Goal: Task Accomplishment & Management: Use online tool/utility

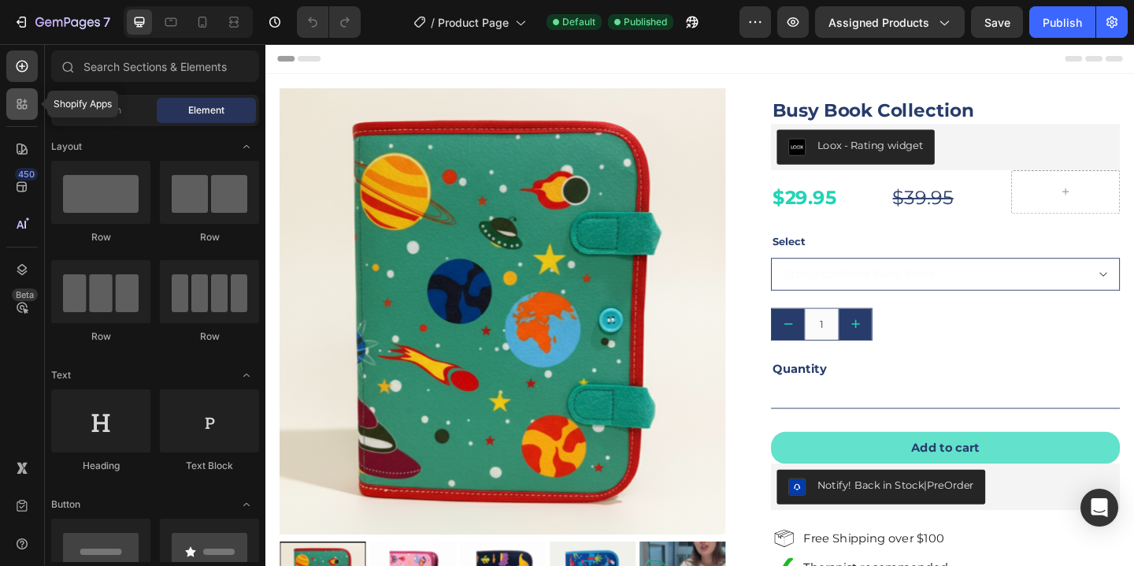
click at [27, 113] on div at bounding box center [22, 104] width 32 height 32
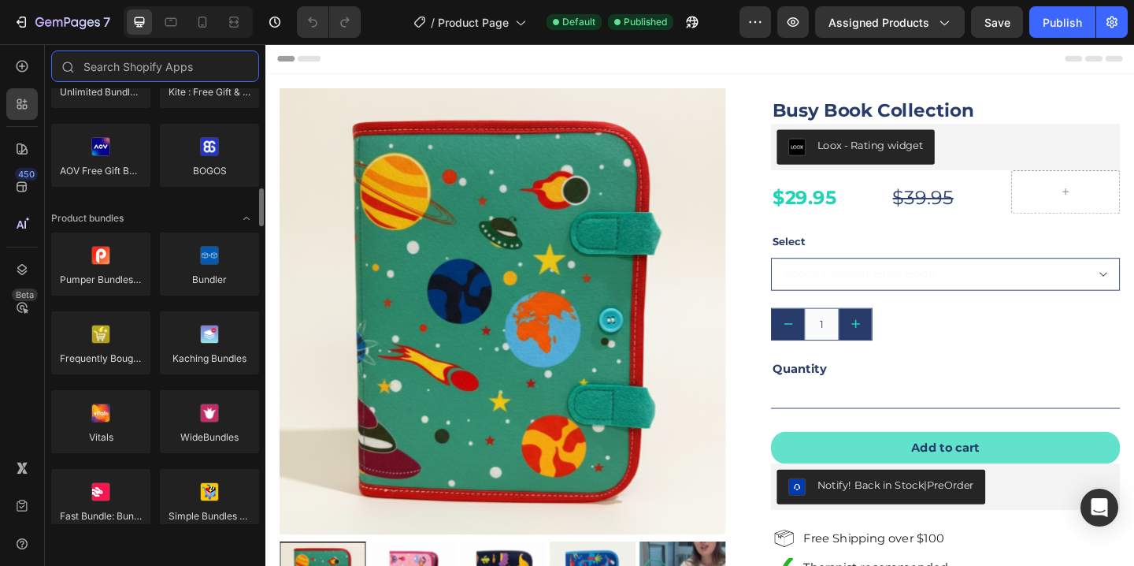
scroll to position [1111, 0]
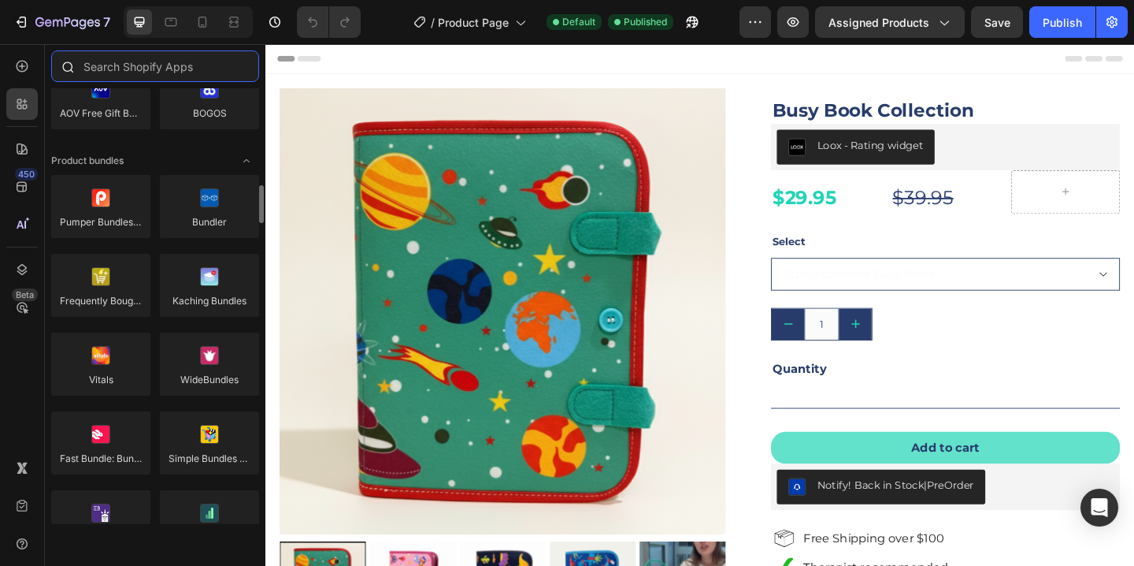
click at [114, 61] on input "text" at bounding box center [155, 66] width 208 height 32
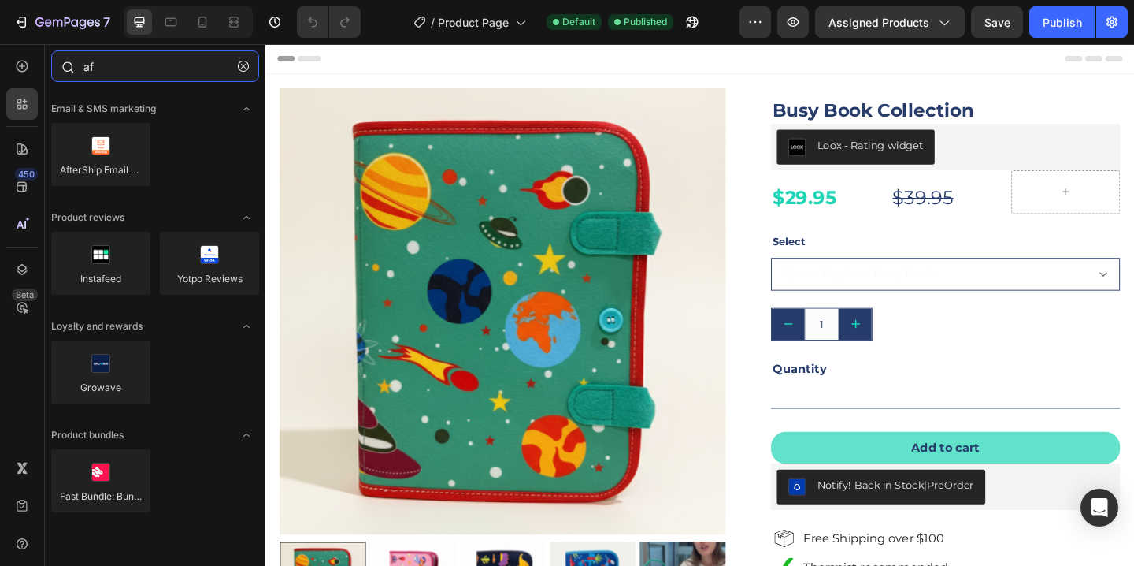
type input "a"
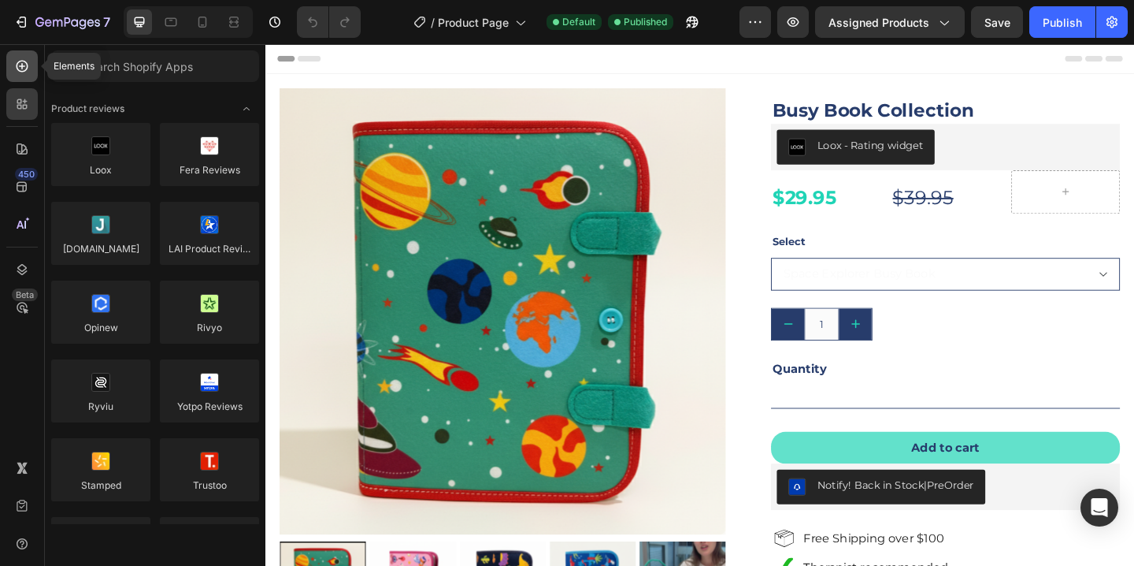
click at [24, 73] on icon at bounding box center [22, 66] width 16 height 16
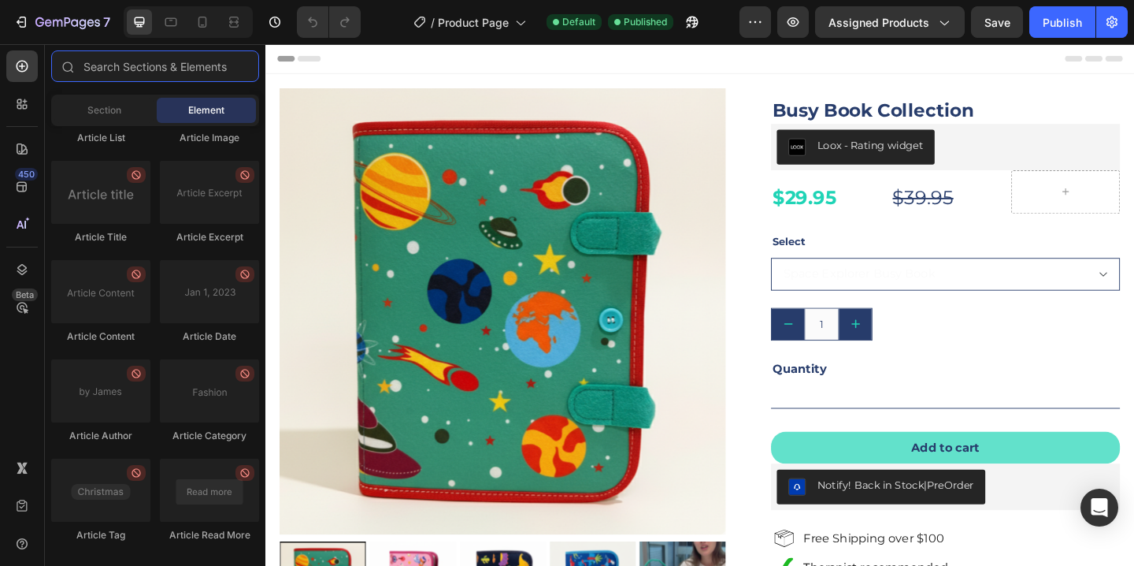
scroll to position [4337, 0]
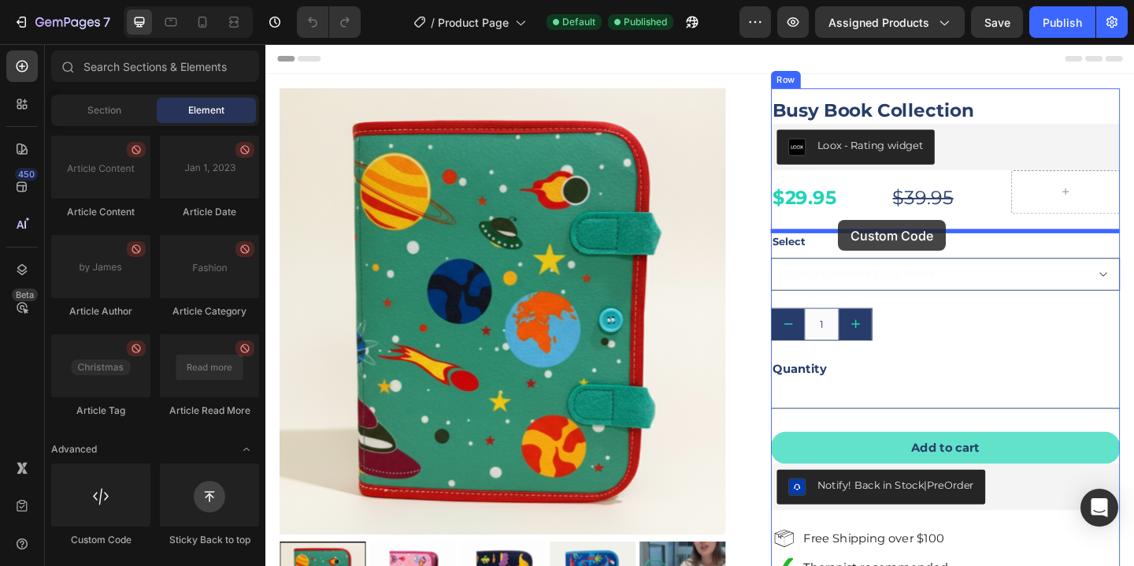
drag, startPoint x: 378, startPoint y: 541, endPoint x: 888, endPoint y: 236, distance: 594.9
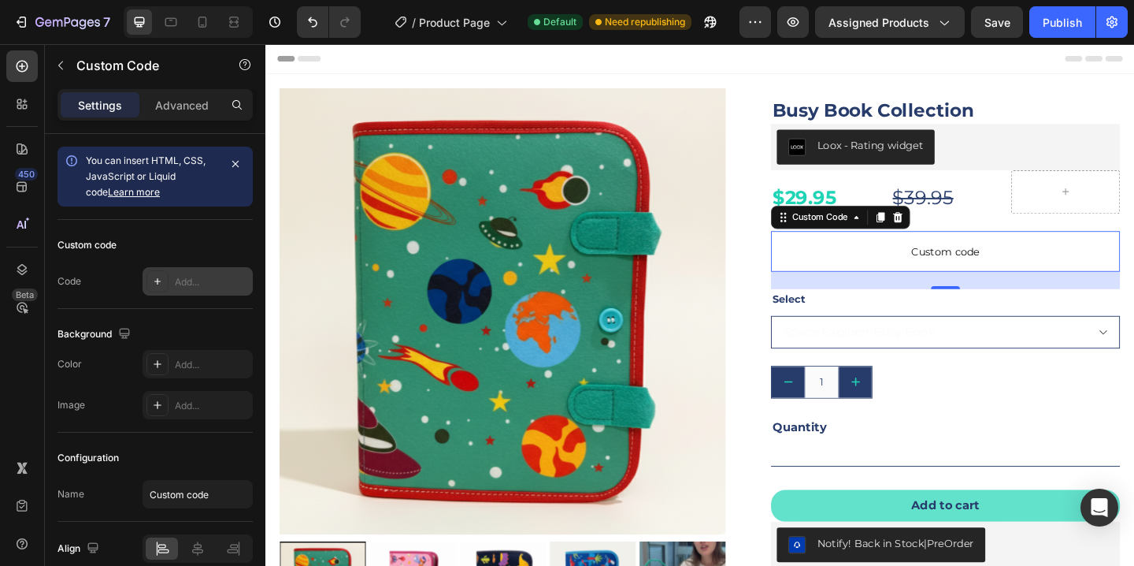
click at [161, 280] on icon at bounding box center [157, 281] width 13 height 13
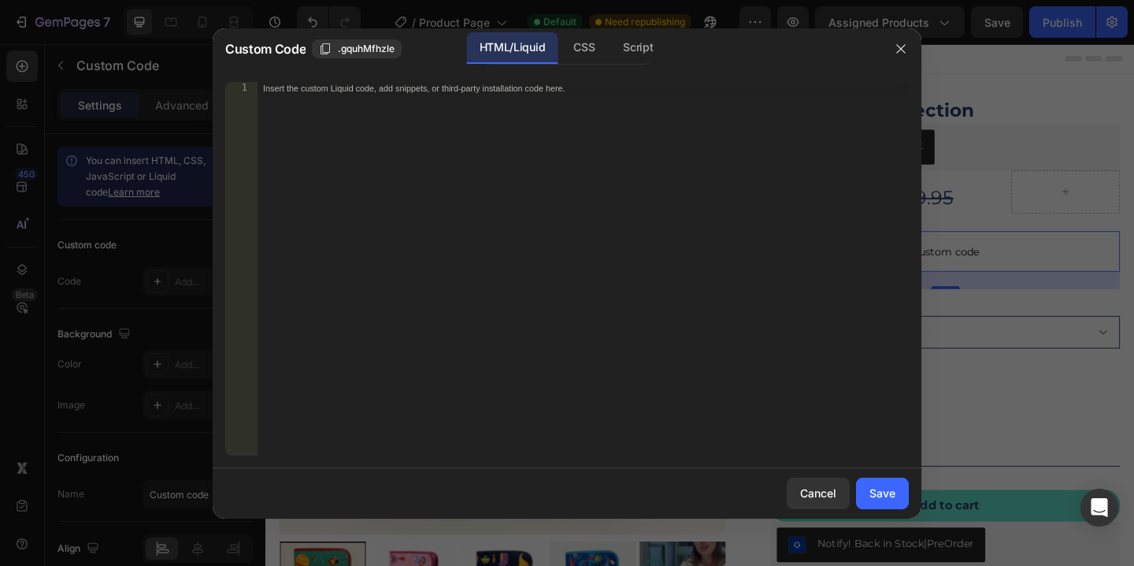
click at [382, 132] on div "Insert the custom Liquid code, add snippets, or third-party installation code h…" at bounding box center [583, 281] width 652 height 399
paste textarea
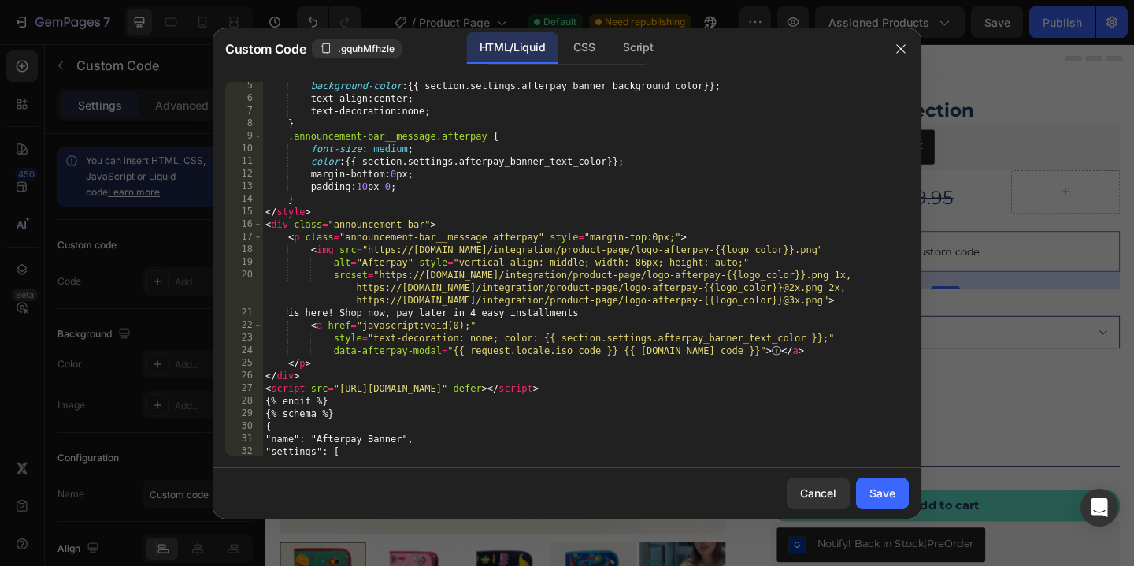
scroll to position [0, 0]
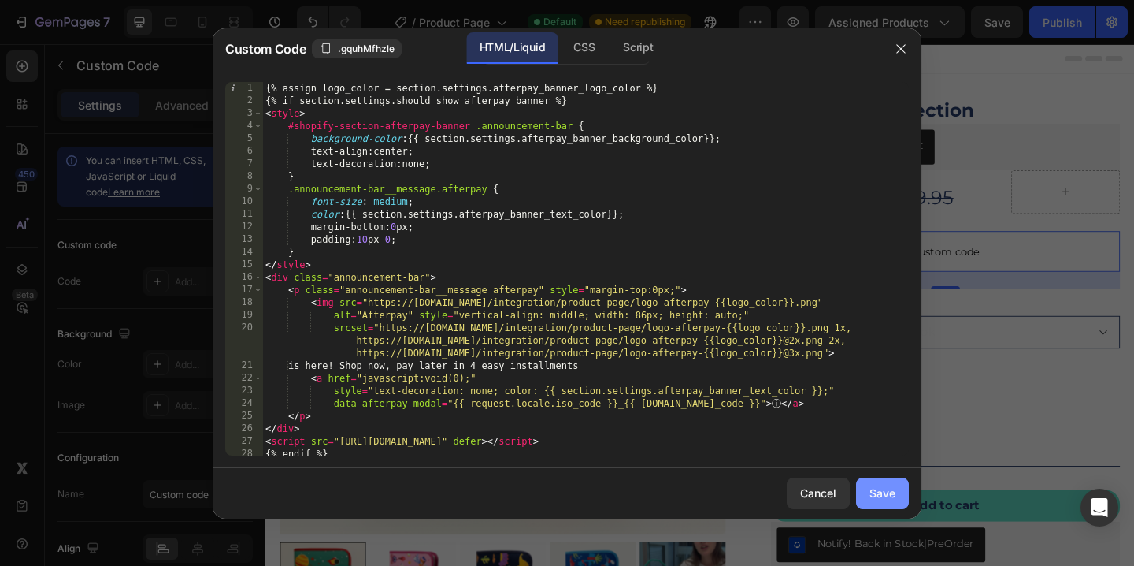
click at [884, 499] on div "Save" at bounding box center [883, 492] width 26 height 17
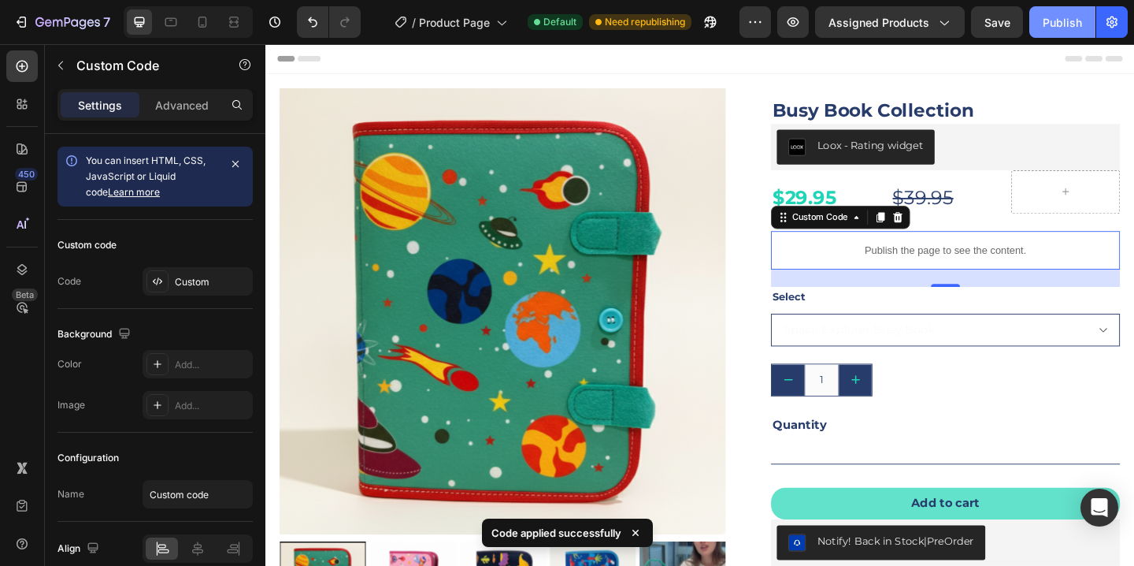
click at [1062, 26] on div "Publish" at bounding box center [1062, 22] width 39 height 17
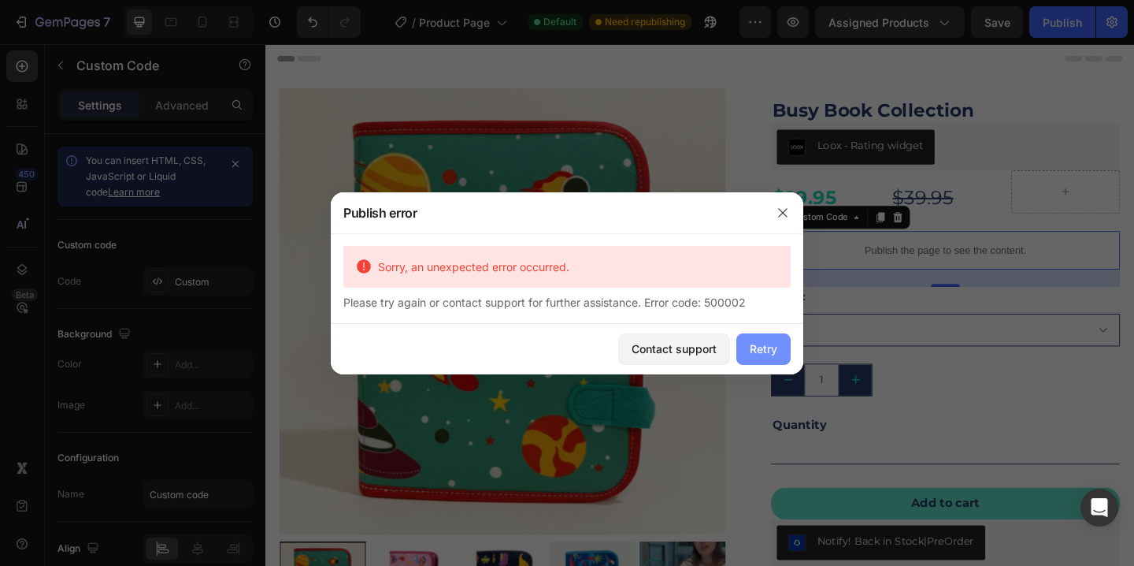
click at [755, 344] on div "Retry" at bounding box center [764, 348] width 28 height 17
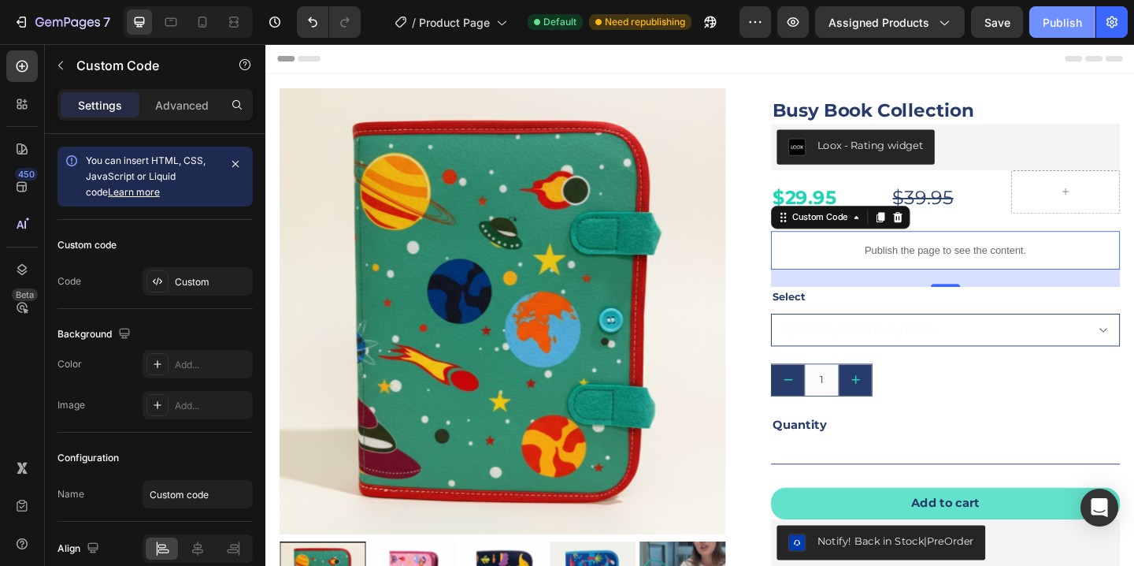
click at [1061, 30] on button "Publish" at bounding box center [1062, 22] width 66 height 32
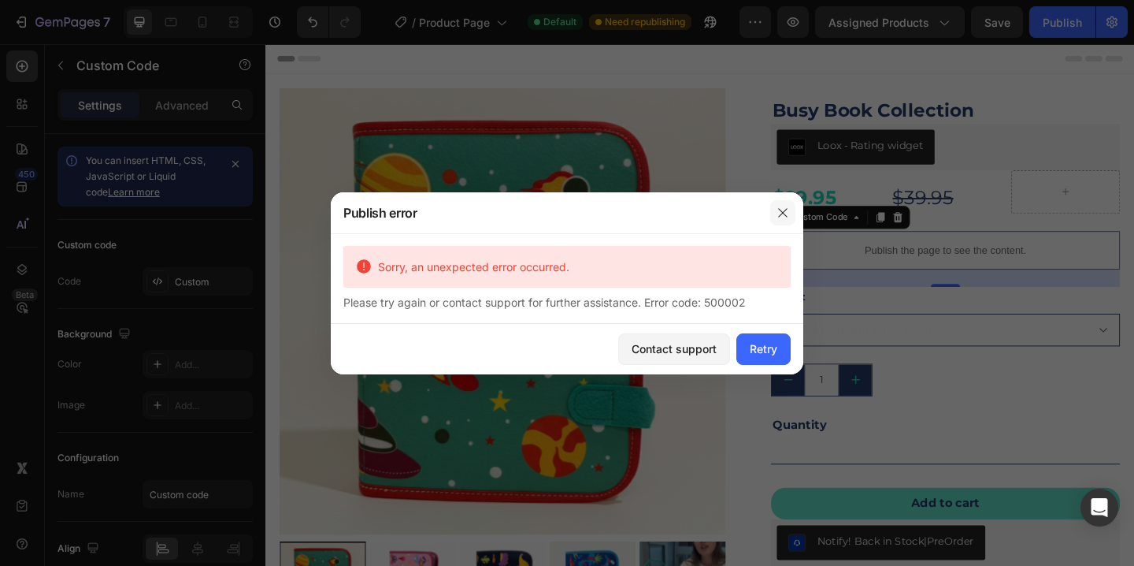
click at [778, 214] on icon "button" at bounding box center [783, 212] width 13 height 13
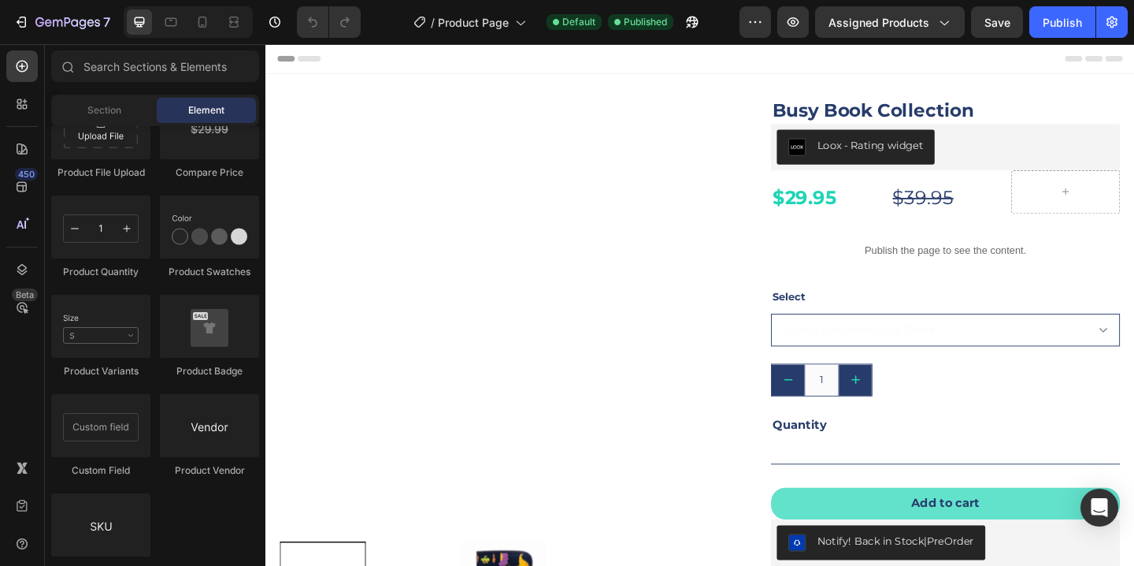
scroll to position [4337, 0]
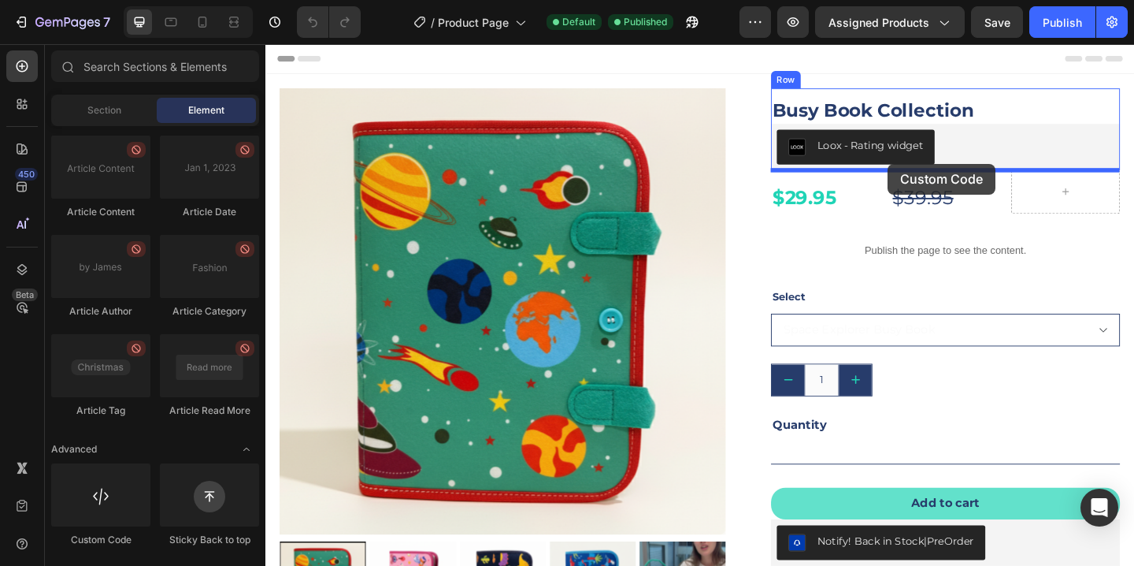
drag, startPoint x: 375, startPoint y: 543, endPoint x: 943, endPoint y: 174, distance: 677.1
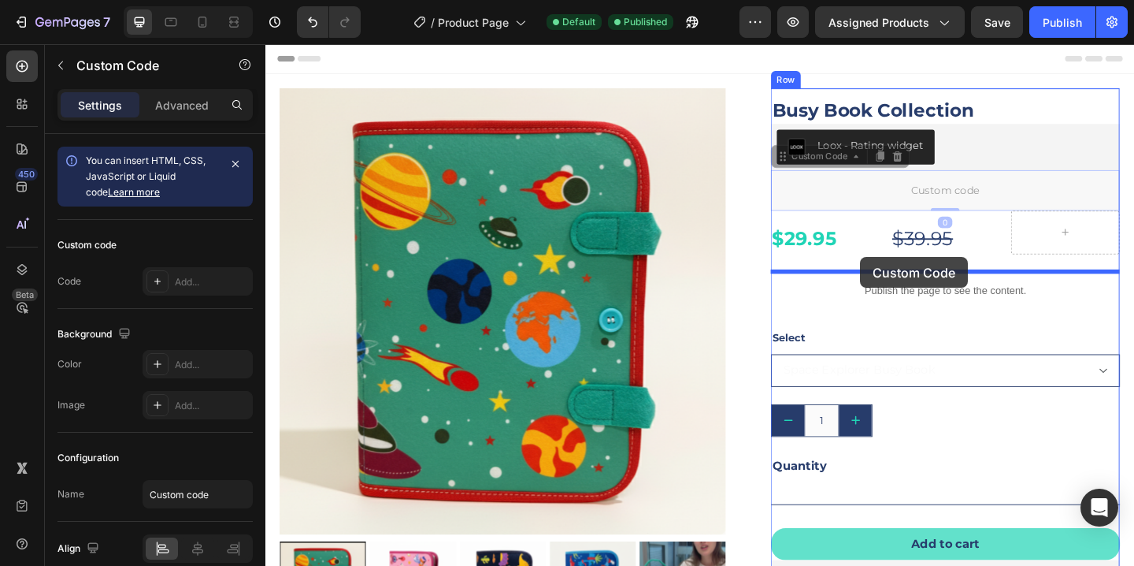
drag, startPoint x: 926, startPoint y: 204, endPoint x: 912, endPoint y: 276, distance: 72.9
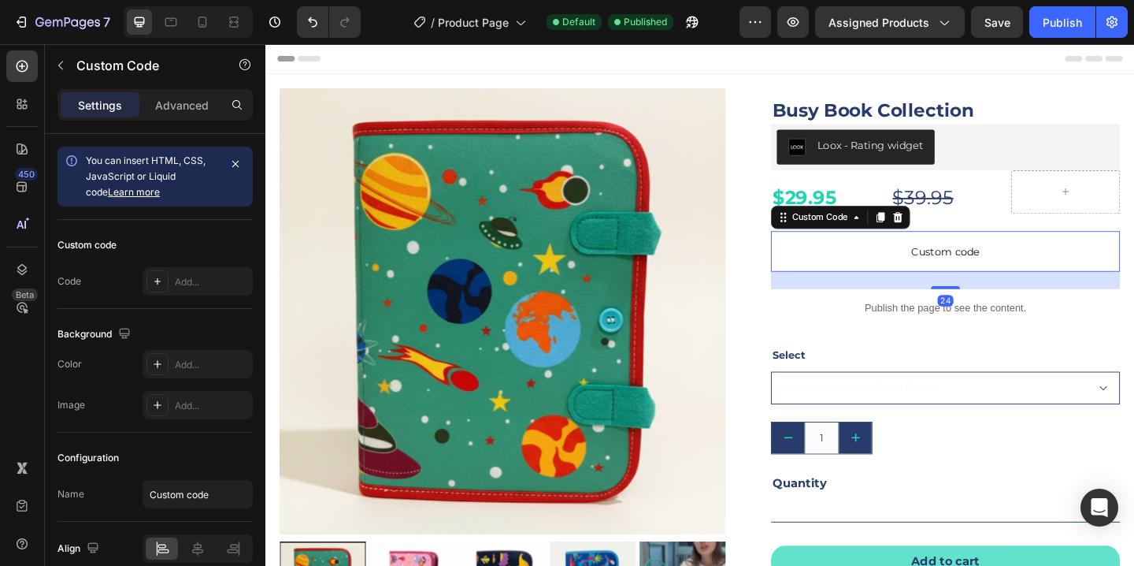
click at [925, 276] on span "Custom code" at bounding box center [1005, 269] width 380 height 19
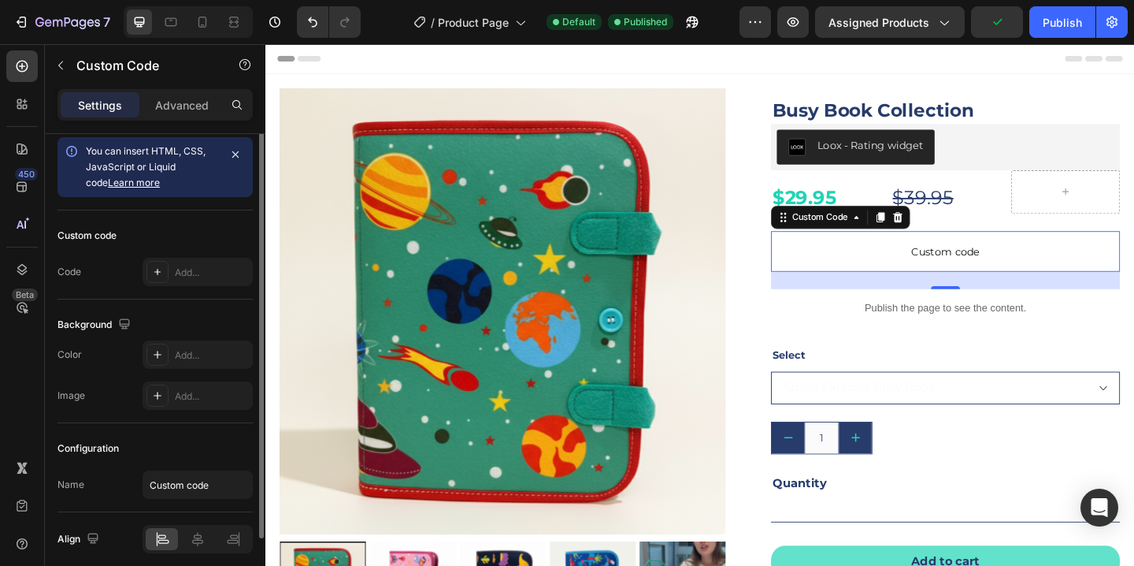
scroll to position [0, 0]
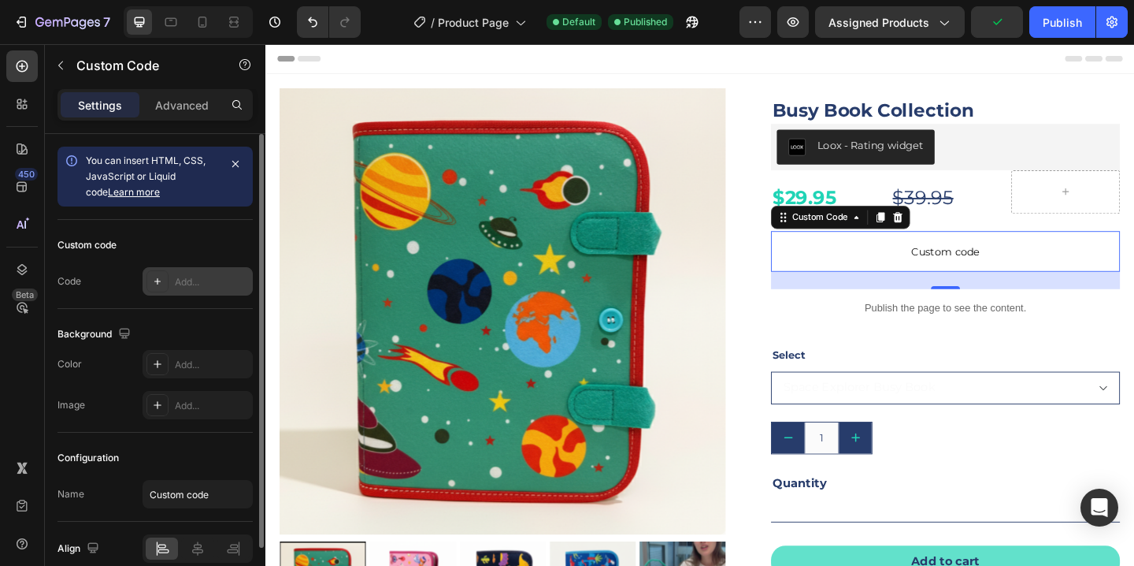
click at [161, 279] on icon at bounding box center [157, 281] width 13 height 13
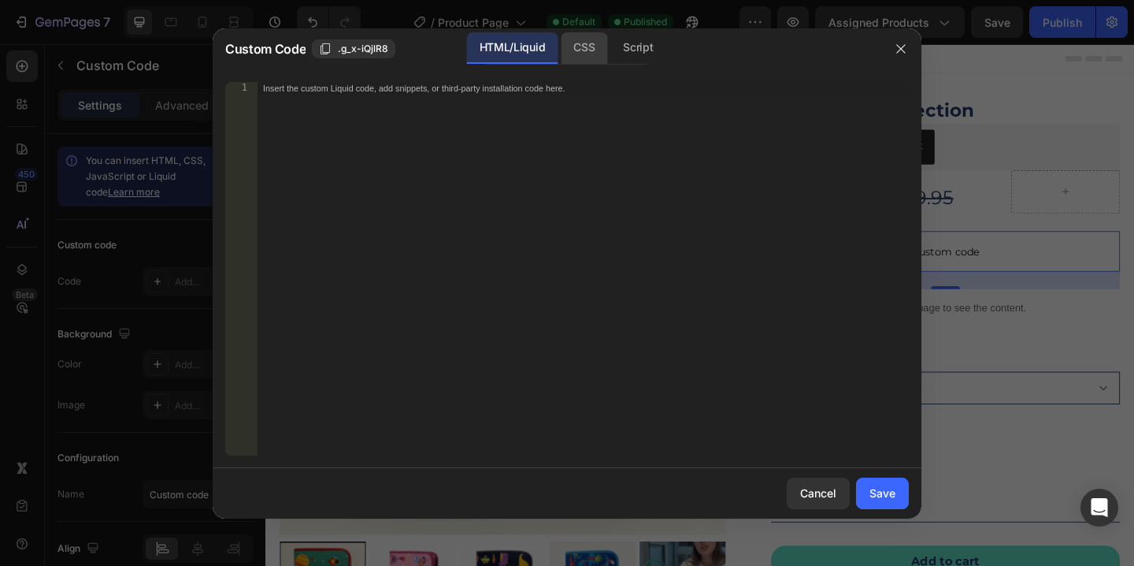
click at [590, 57] on div "CSS" at bounding box center [584, 48] width 46 height 32
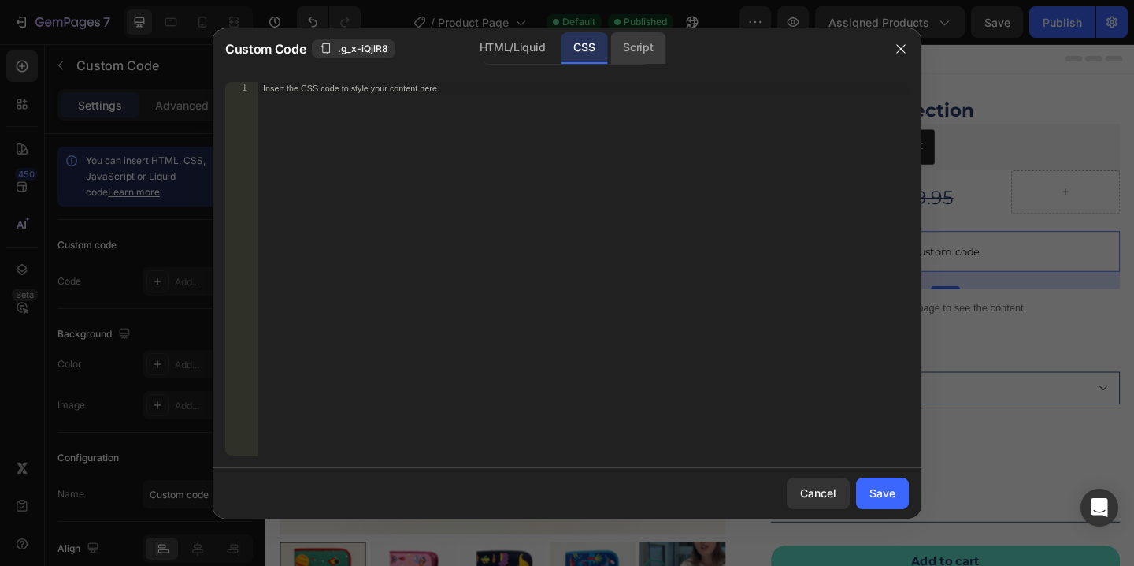
click at [640, 53] on div "Script" at bounding box center [637, 48] width 55 height 32
click at [353, 105] on div "Insert the Javascript code to add interaction and animation to your content her…" at bounding box center [583, 281] width 652 height 399
paste textarea "<!-- End Shopify-Afterpay JavaScript Snippet (v1.2.1) -->"
type textarea "<!-- End Shopify-Afterpay JavaScript Snippet (v1.2.1) -->"
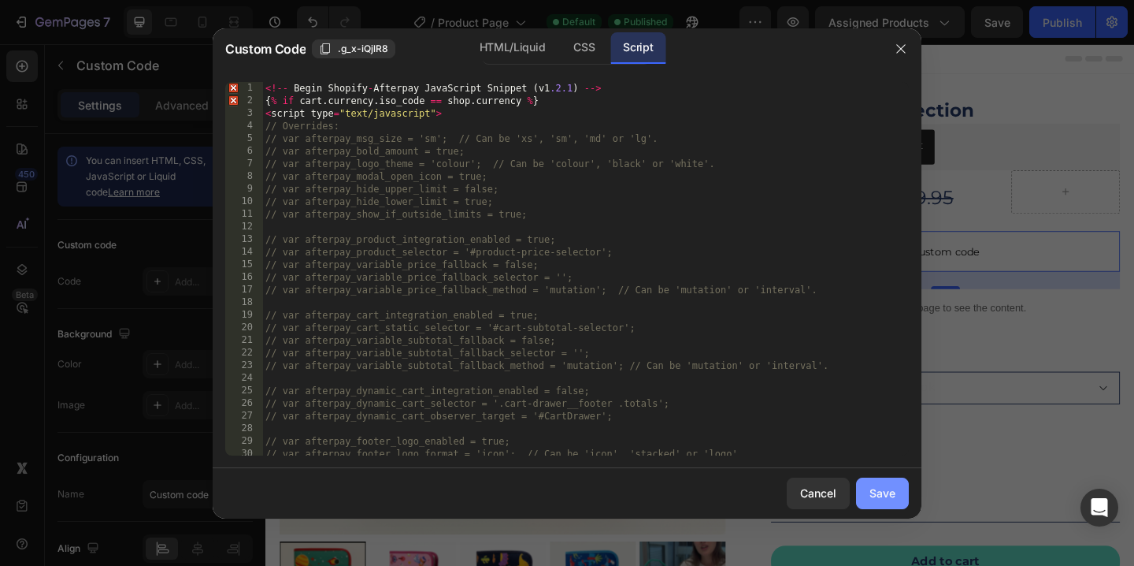
click at [879, 504] on button "Save" at bounding box center [882, 493] width 53 height 32
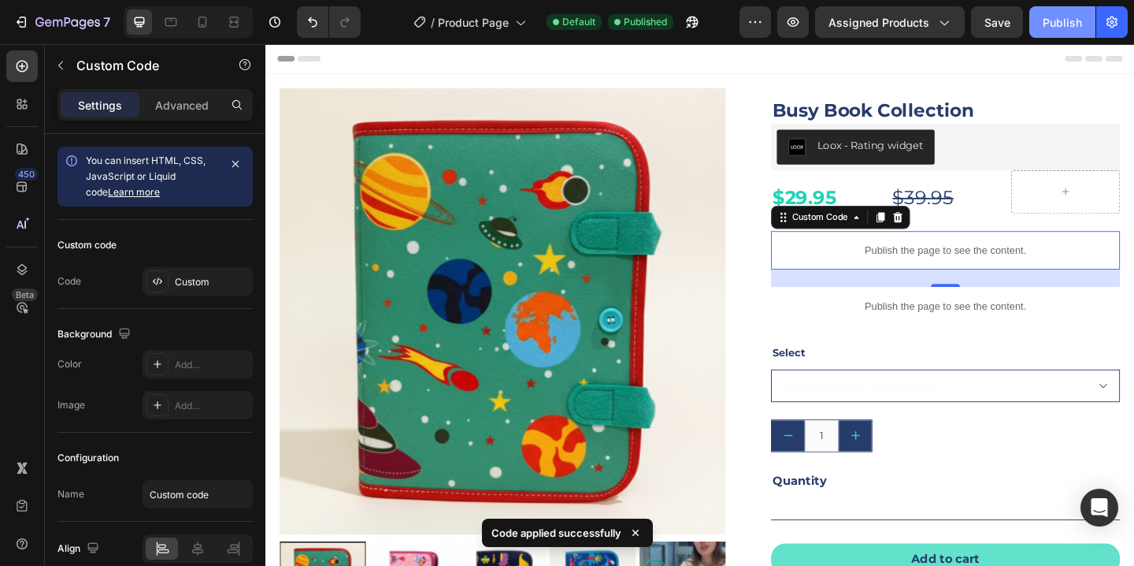
click at [1055, 17] on div "Publish" at bounding box center [1062, 22] width 39 height 17
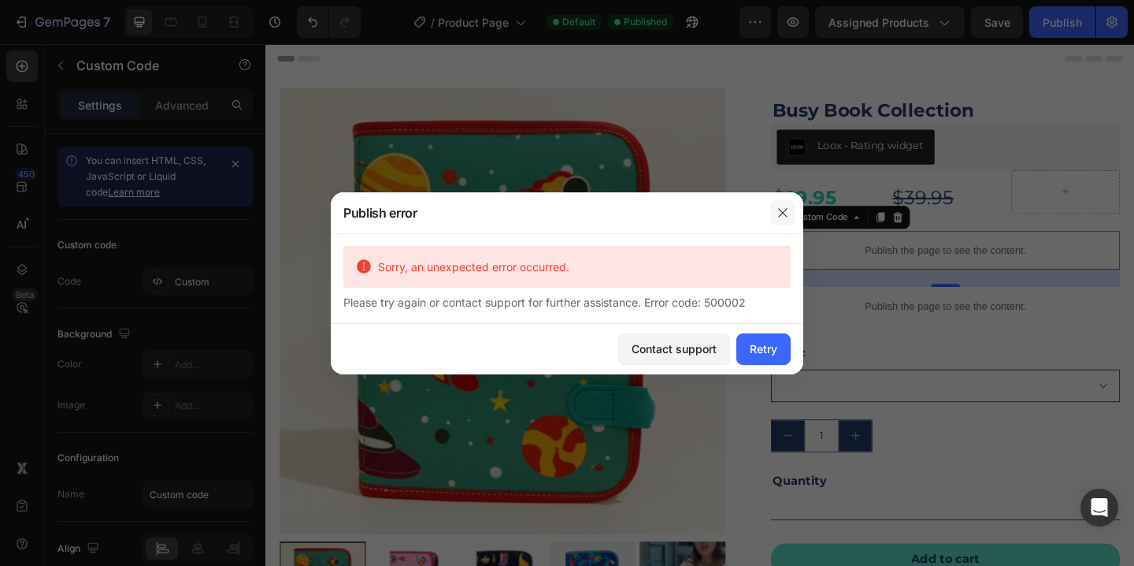
click at [787, 205] on button "button" at bounding box center [782, 212] width 25 height 25
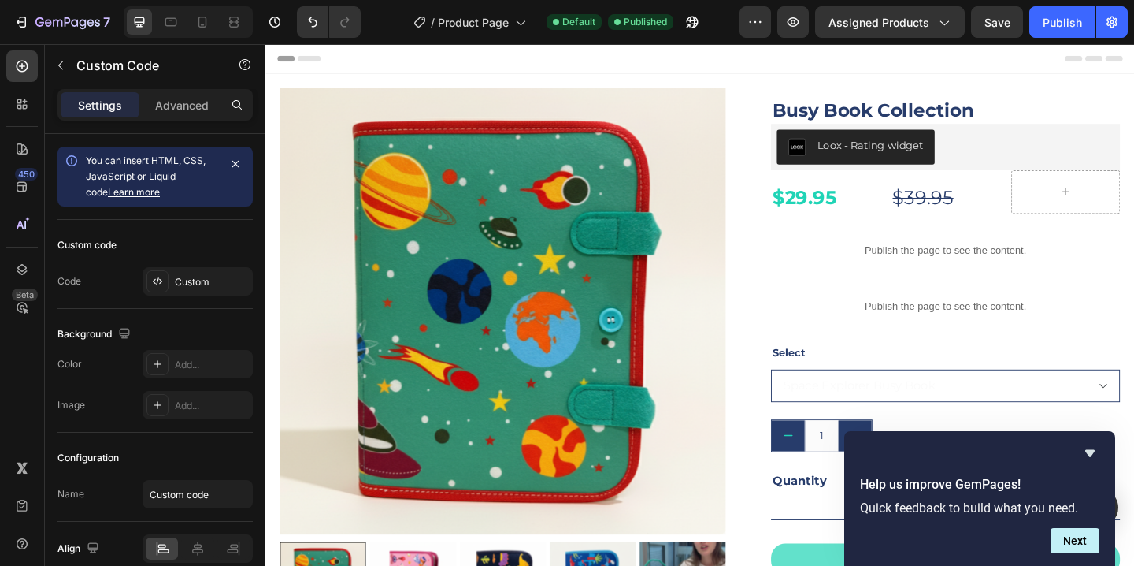
click at [988, 265] on p "Publish the page to see the content." at bounding box center [1005, 268] width 380 height 17
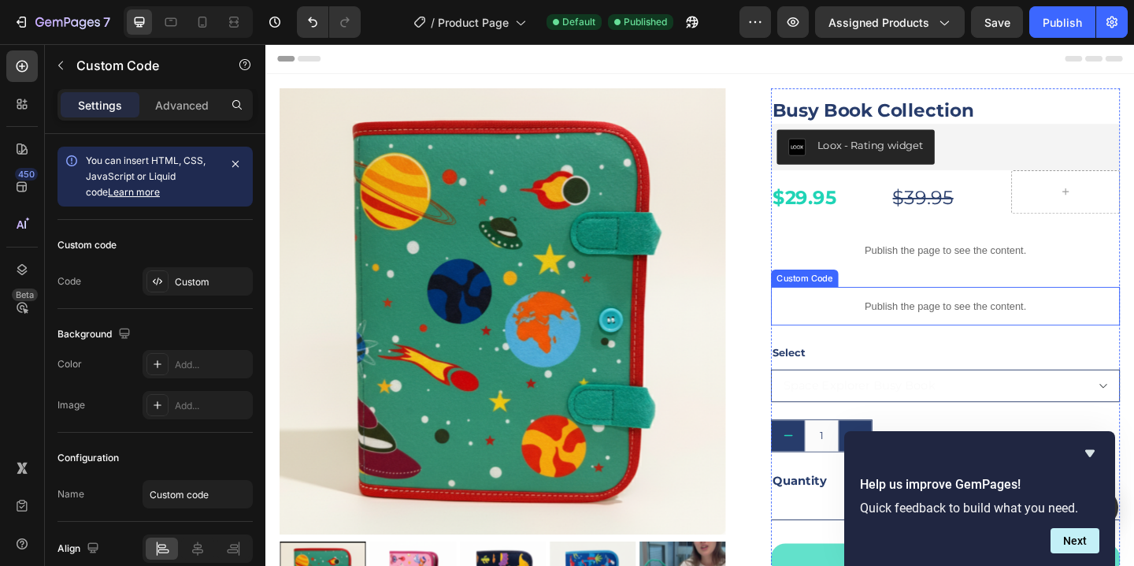
click at [992, 336] on p "Publish the page to see the content." at bounding box center [1005, 329] width 380 height 17
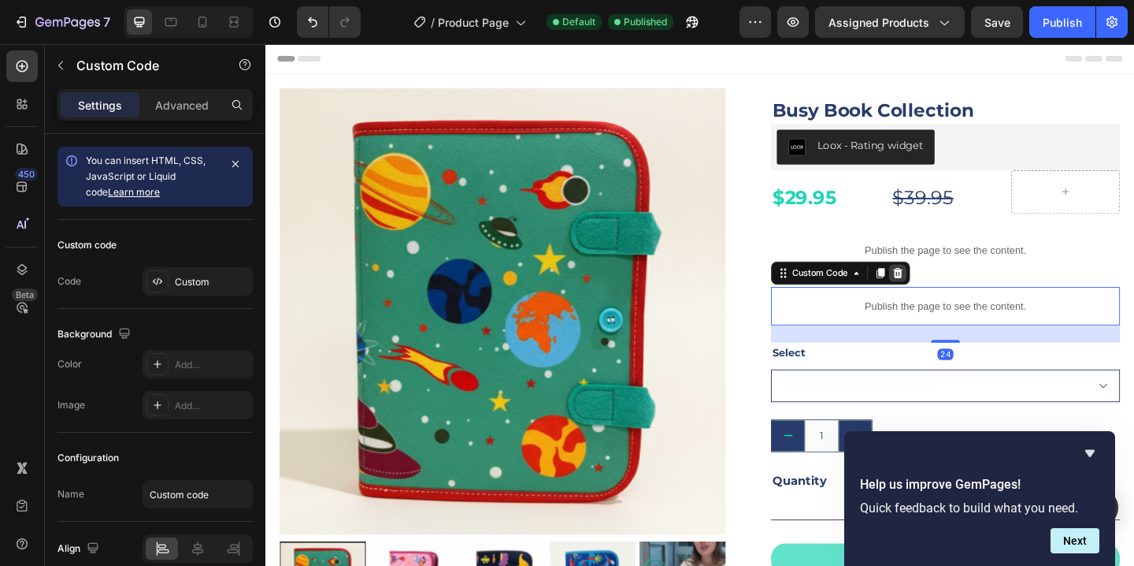
click at [952, 292] on icon at bounding box center [953, 293] width 13 height 13
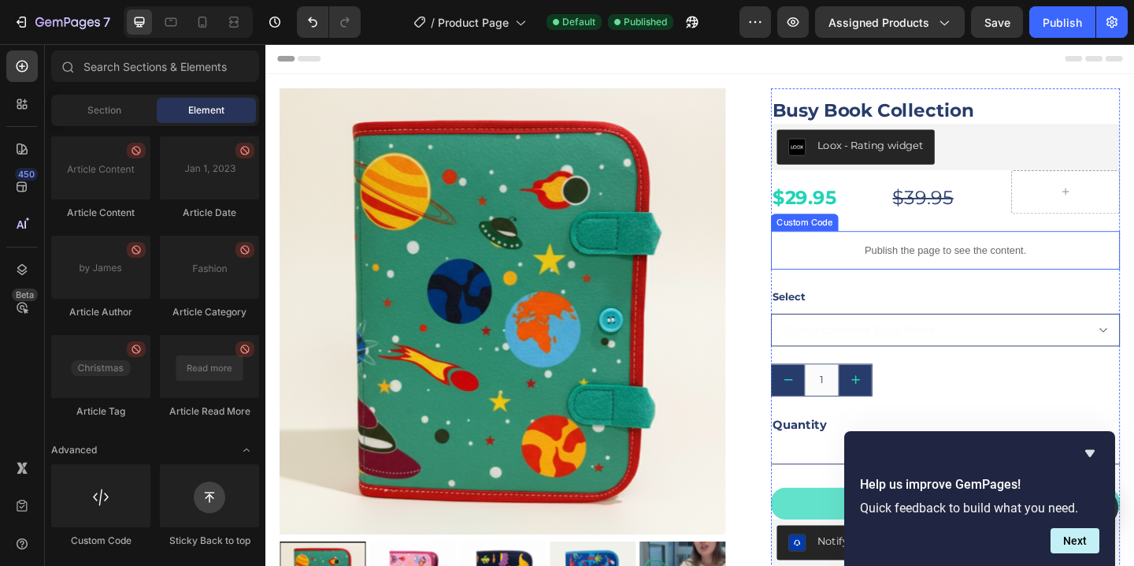
click at [950, 262] on p "Publish the page to see the content." at bounding box center [1005, 268] width 380 height 17
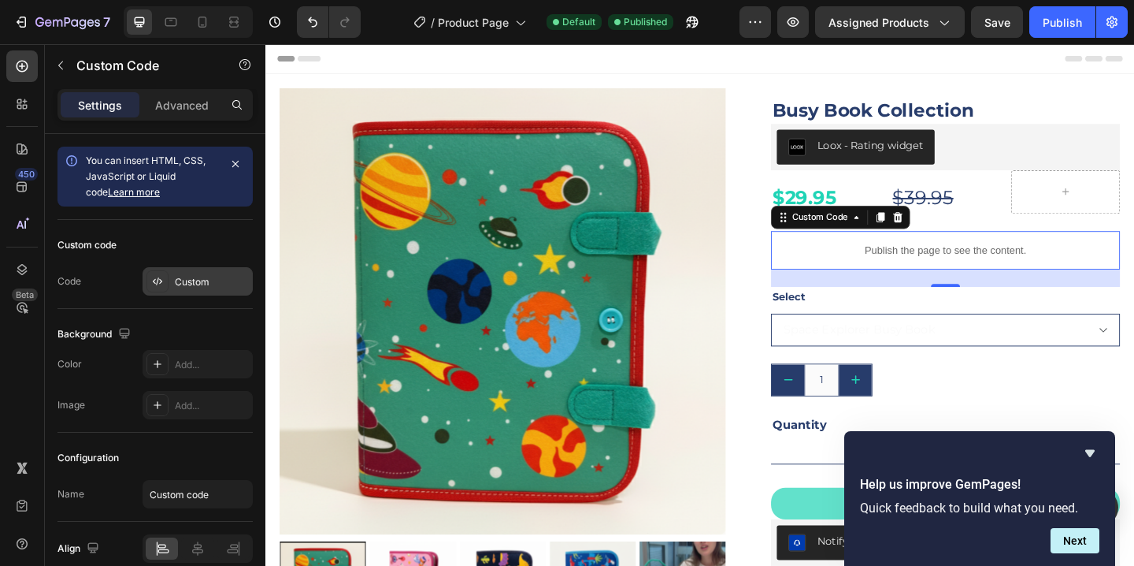
click at [180, 282] on div "Custom" at bounding box center [212, 282] width 74 height 14
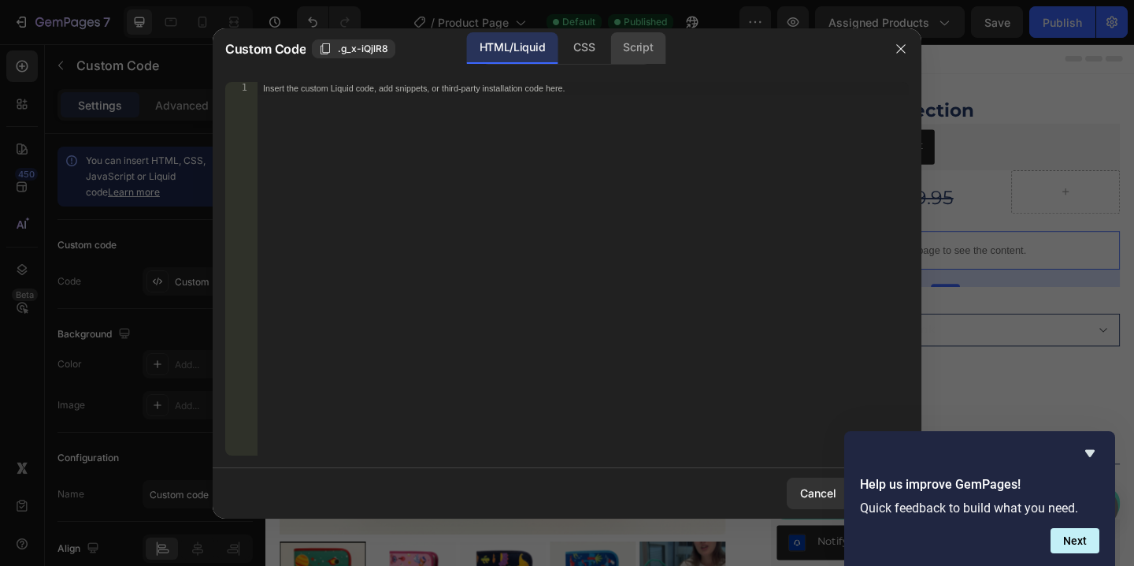
click at [625, 58] on div "Script" at bounding box center [637, 48] width 55 height 32
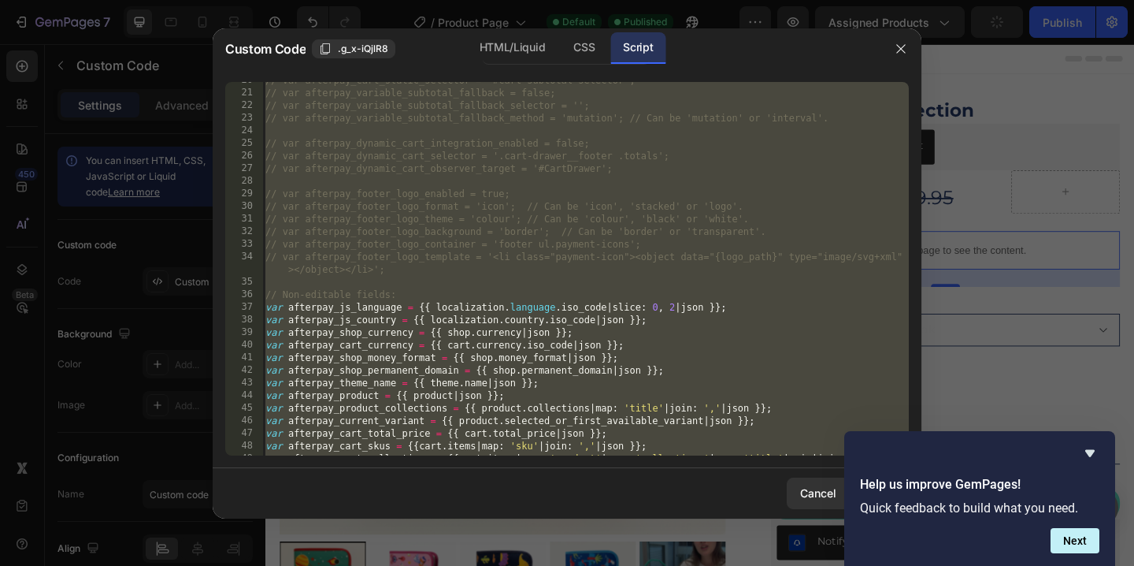
scroll to position [358, 0]
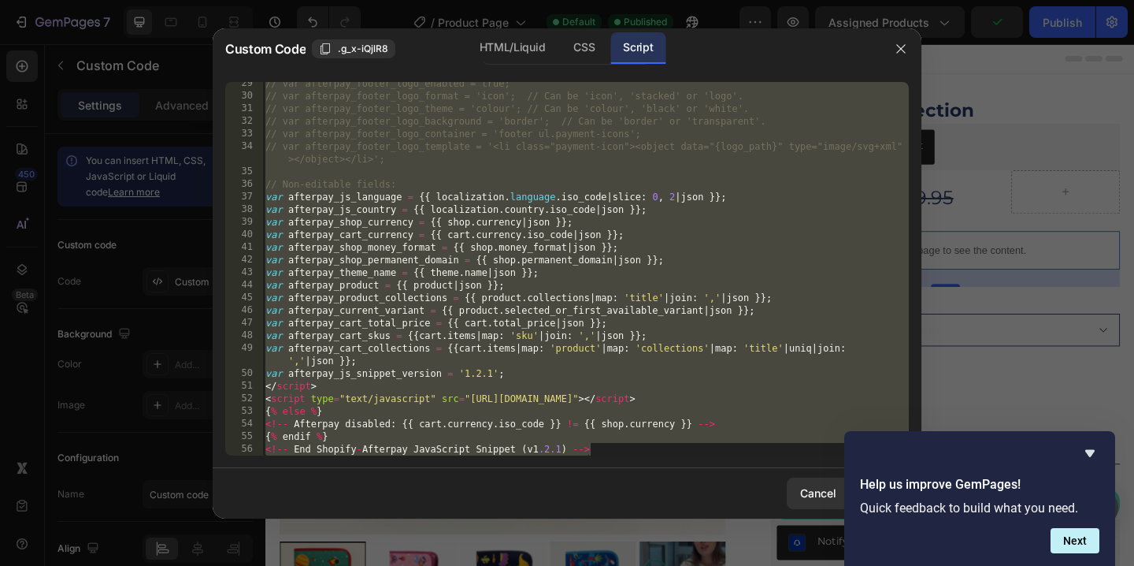
click at [625, 462] on div "29 30 31 32 33 34 35 36 37 38 39 40 41 42 43 44 45 46 47 48 49 50 51 52 53 54 5…" at bounding box center [567, 268] width 709 height 399
click at [621, 454] on div "// var afterpay_footer_logo_enabled = true; // var afterpay_footer_logo_format …" at bounding box center [585, 276] width 647 height 399
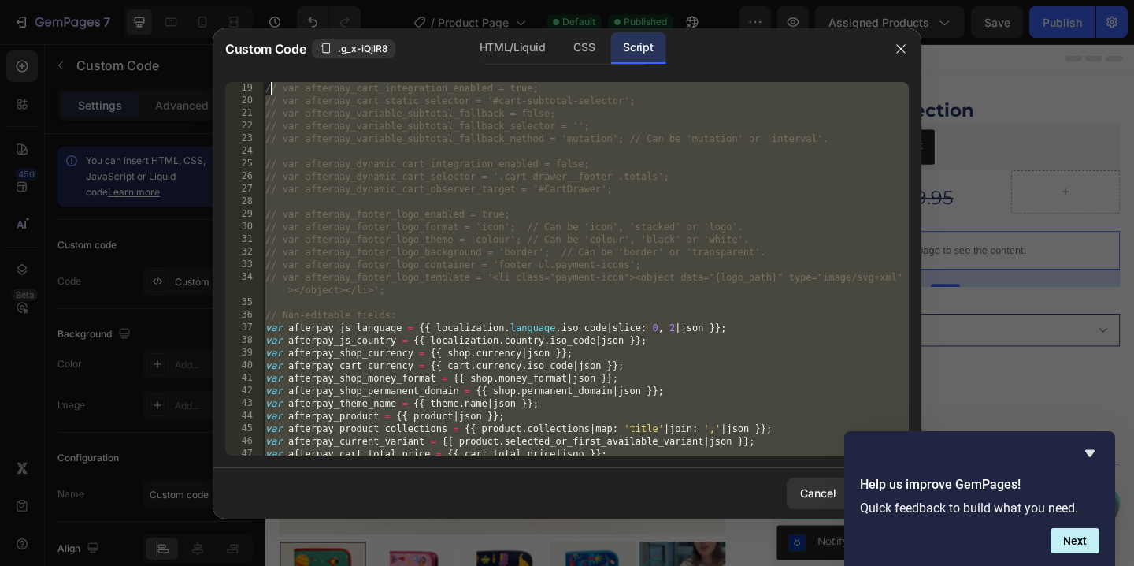
scroll to position [0, 0]
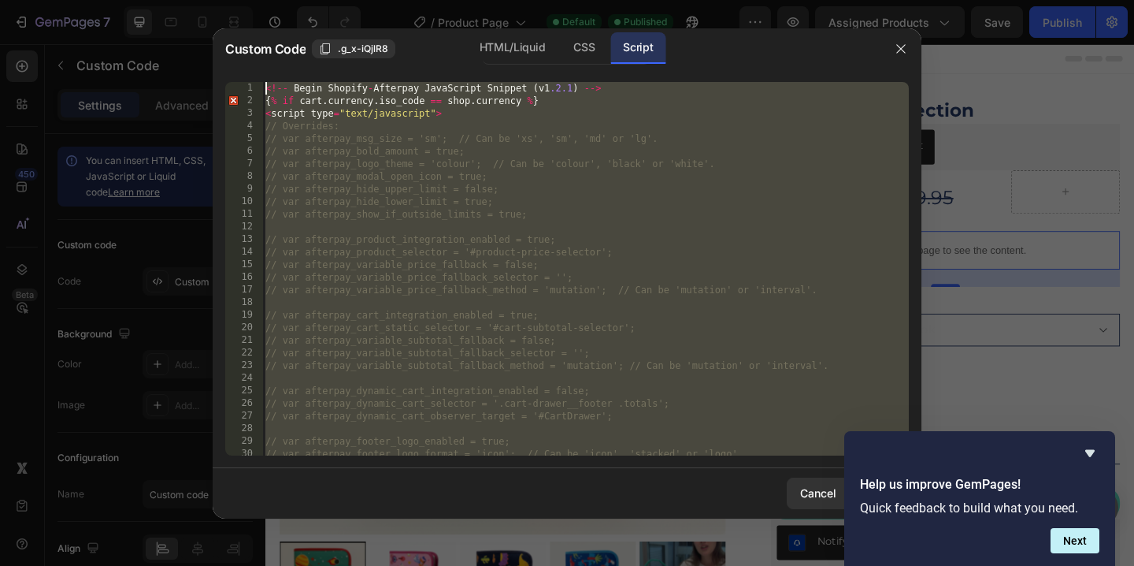
drag, startPoint x: 610, startPoint y: 448, endPoint x: 271, endPoint y: 26, distance: 541.3
click at [271, 26] on div "Custom Code .g_x-iQjlR8 HTML/Liquid CSS Script <!-- End Shopify-Afterpay JavaSc…" at bounding box center [567, 283] width 1134 height 566
type textarea "<!-- Begin Shopify-Afterpay JavaScript Snippet (v1.2.1) --> {% if cart.currency…"
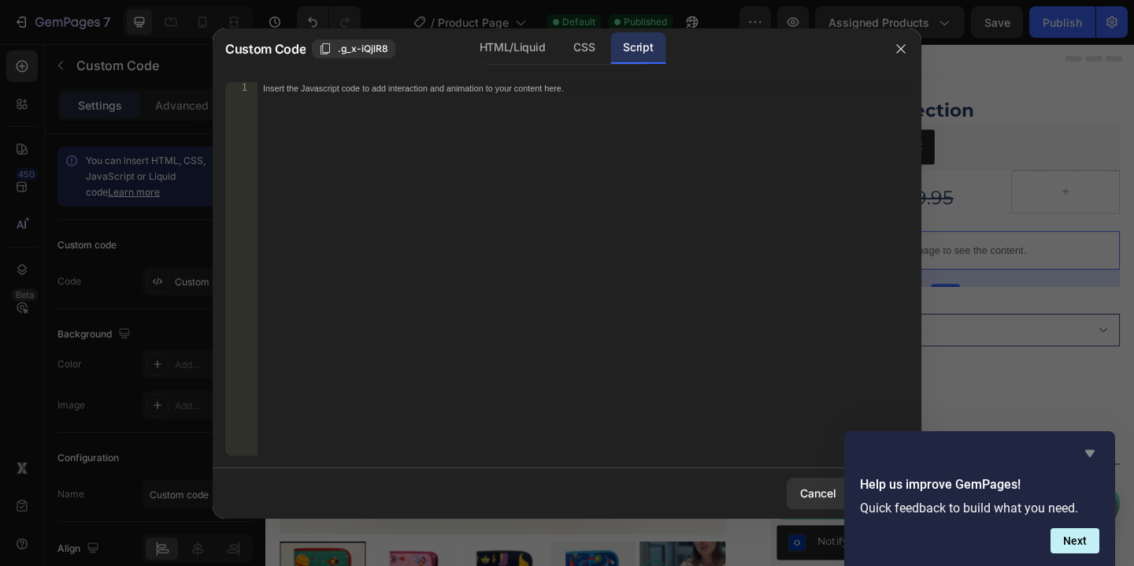
click at [1092, 452] on icon "Hide survey" at bounding box center [1089, 453] width 9 height 7
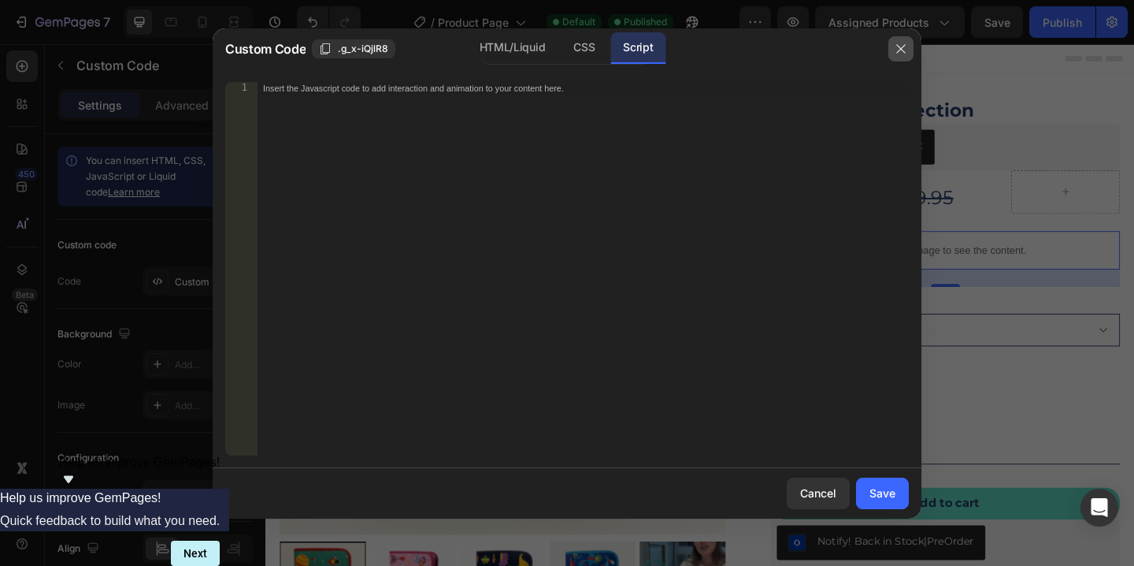
click at [908, 54] on button "button" at bounding box center [900, 48] width 25 height 25
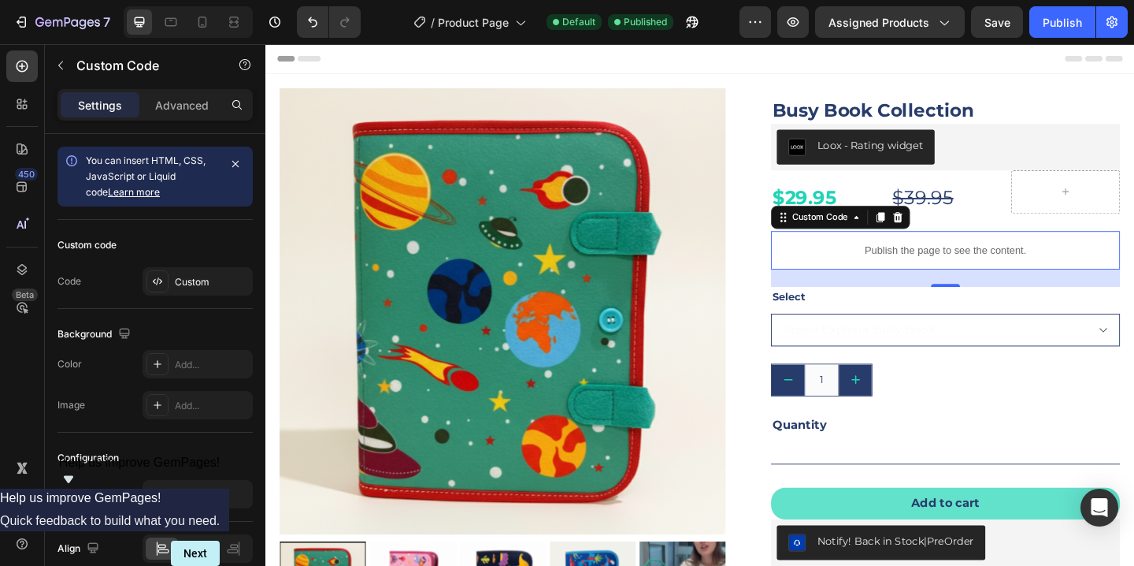
click at [145, 183] on div "You can insert HTML, CSS, JavaScript or Liquid code Learn more" at bounding box center [152, 176] width 132 height 47
click at [922, 268] on p "Publish the page to see the content." at bounding box center [1005, 268] width 380 height 17
click at [212, 287] on div "Custom" at bounding box center [212, 282] width 74 height 14
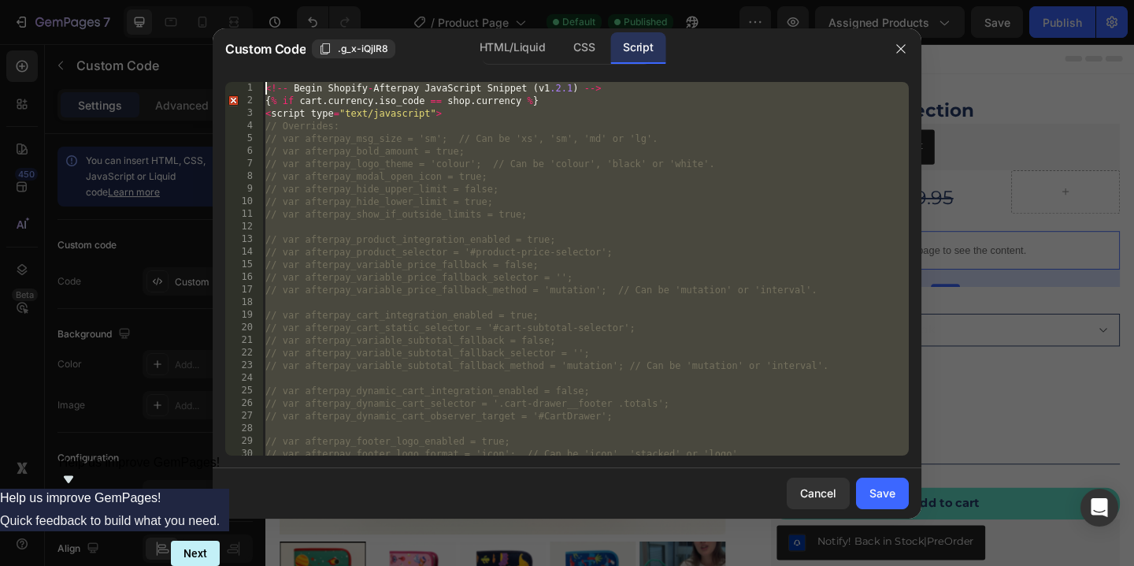
drag, startPoint x: 612, startPoint y: 447, endPoint x: 235, endPoint y: 2, distance: 583.4
click at [235, 2] on div "Custom Code .g_x-iQjlR8 HTML/Liquid CSS Script <!-- End Shopify-Afterpay JavaSc…" at bounding box center [567, 283] width 1134 height 566
type textarea "<!-- Begin Shopify-Afterpay JavaScript Snippet (v1.2.1) --> {% if cart.currency…"
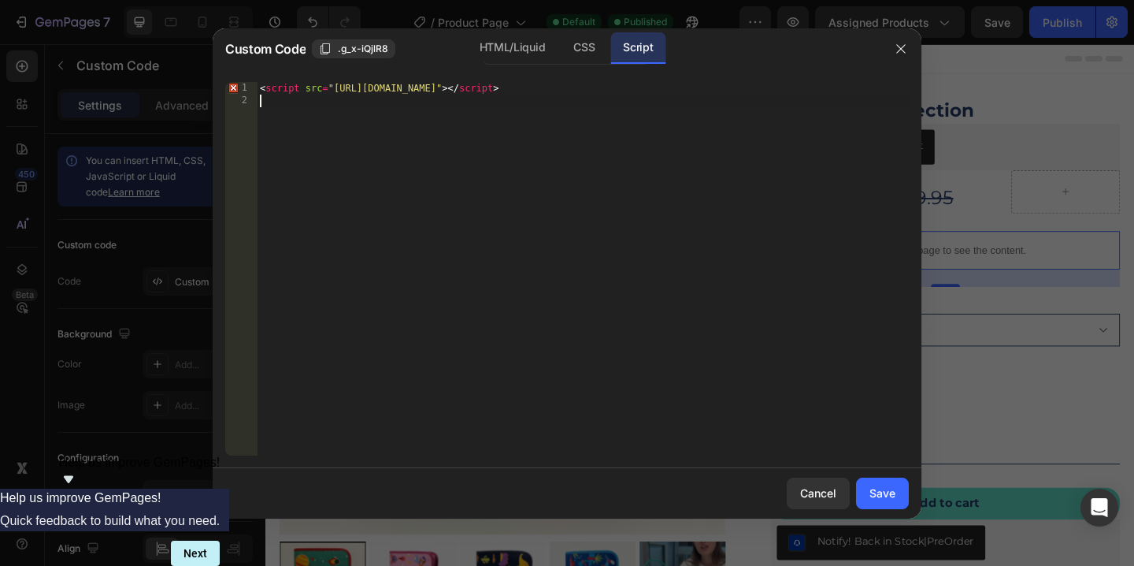
click at [440, 187] on div "< script src = "https://js.afterpay.com/afterpay-1.x.js" > </ script >" at bounding box center [583, 281] width 652 height 399
click at [526, 44] on div "HTML/Liquid" at bounding box center [512, 48] width 91 height 32
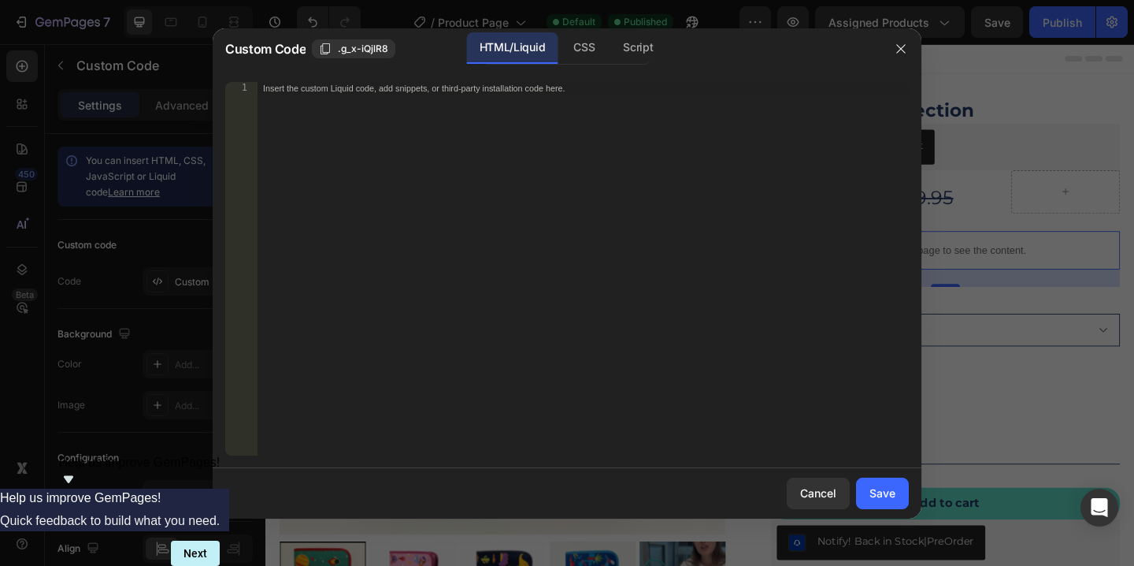
click at [380, 96] on div "Insert the custom Liquid code, add snippets, or third-party installation code h…" at bounding box center [583, 281] width 652 height 399
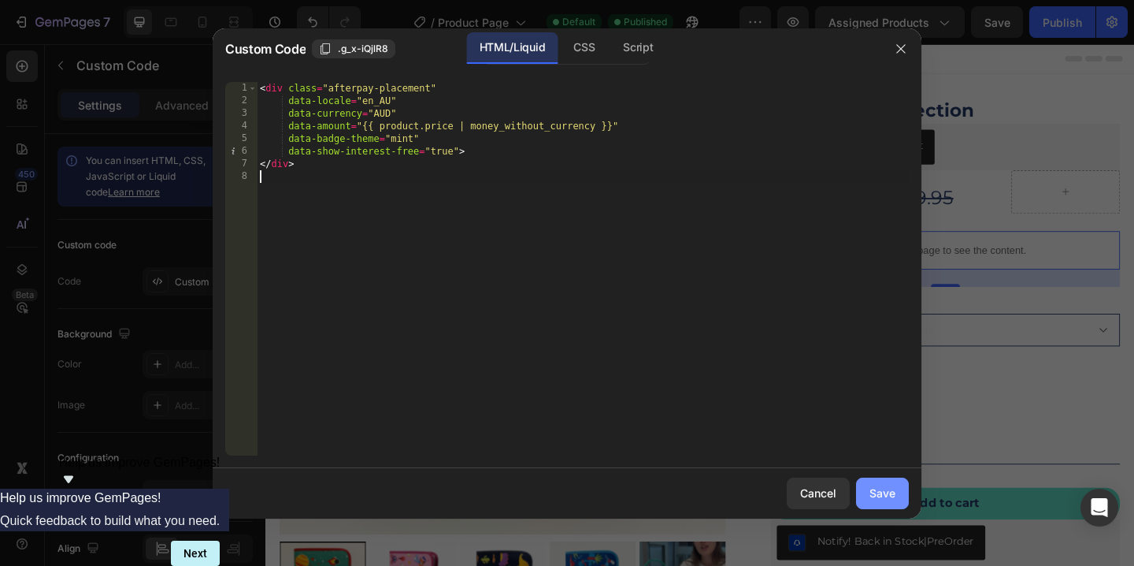
click at [874, 497] on div "Save" at bounding box center [883, 492] width 26 height 17
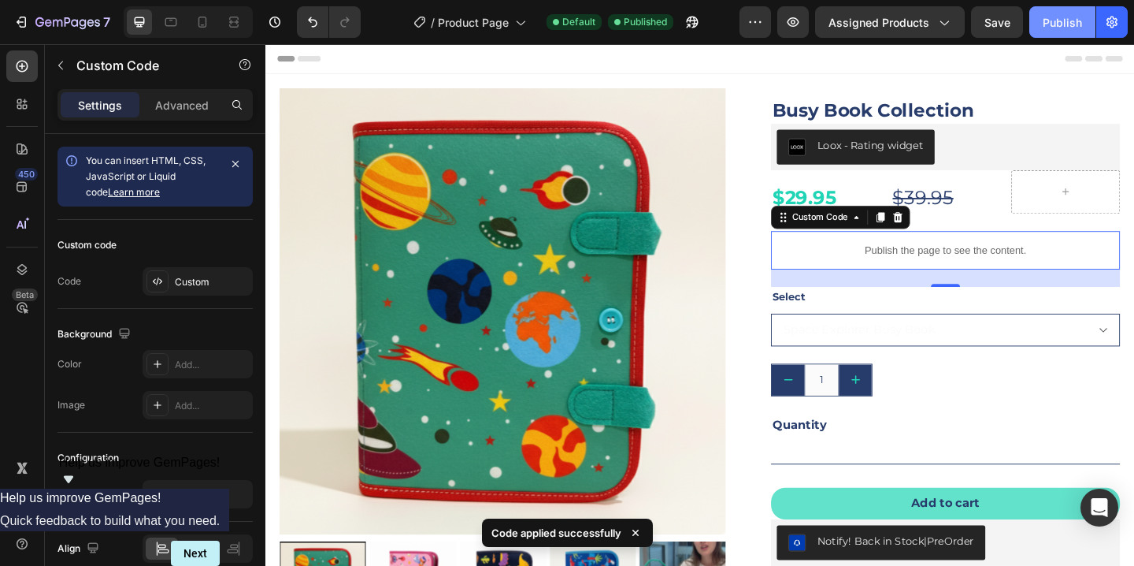
click at [1076, 23] on div "Publish" at bounding box center [1062, 22] width 39 height 17
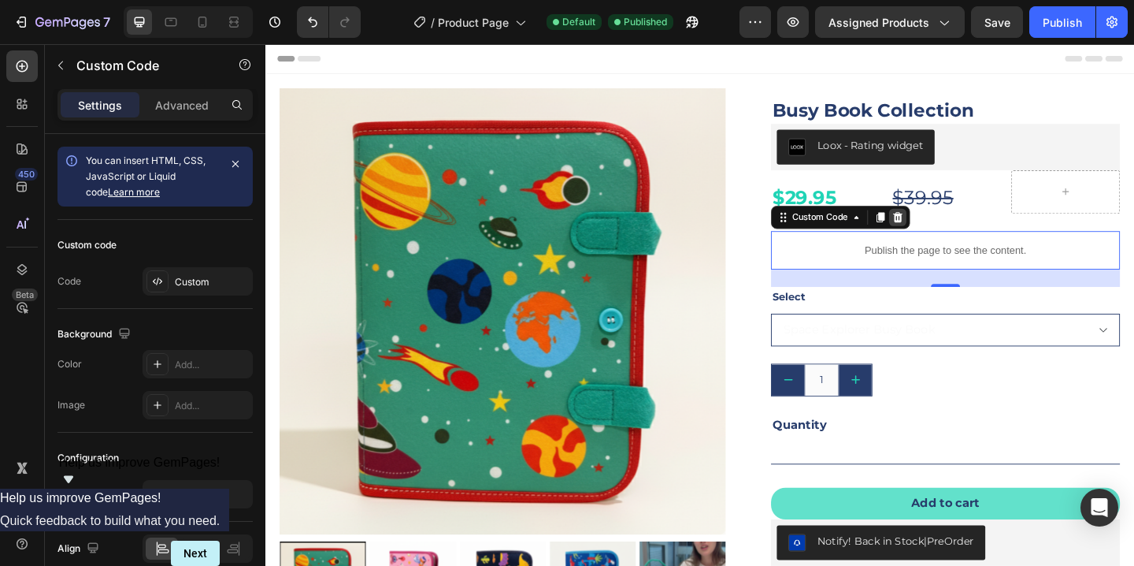
click at [954, 234] on icon at bounding box center [953, 231] width 10 height 11
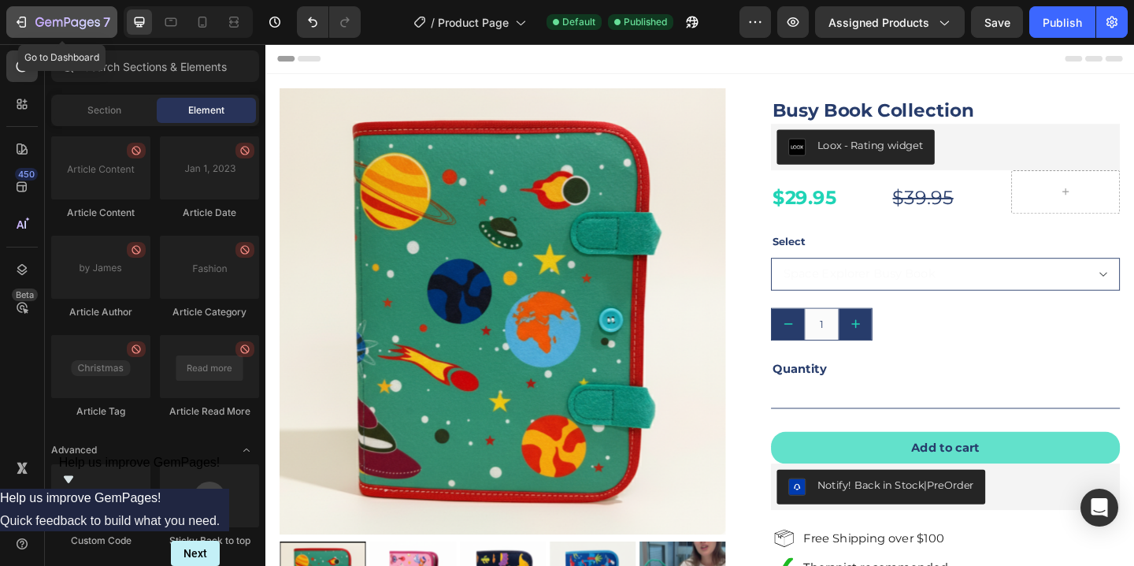
click at [16, 25] on icon "button" at bounding box center [21, 22] width 16 height 16
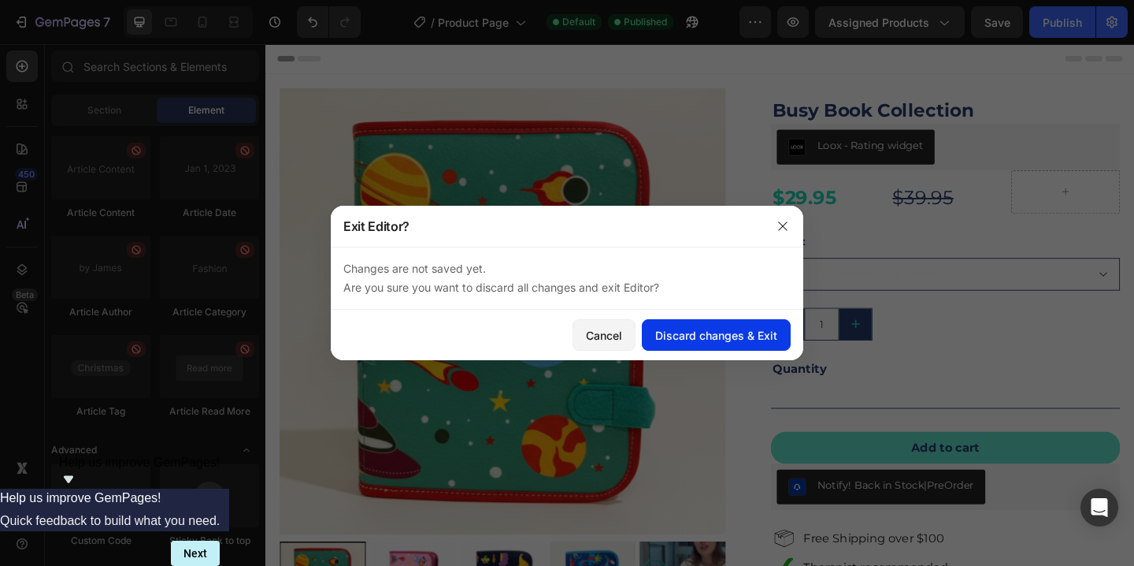
click at [740, 332] on div "Discard changes & Exit" at bounding box center [716, 335] width 122 height 17
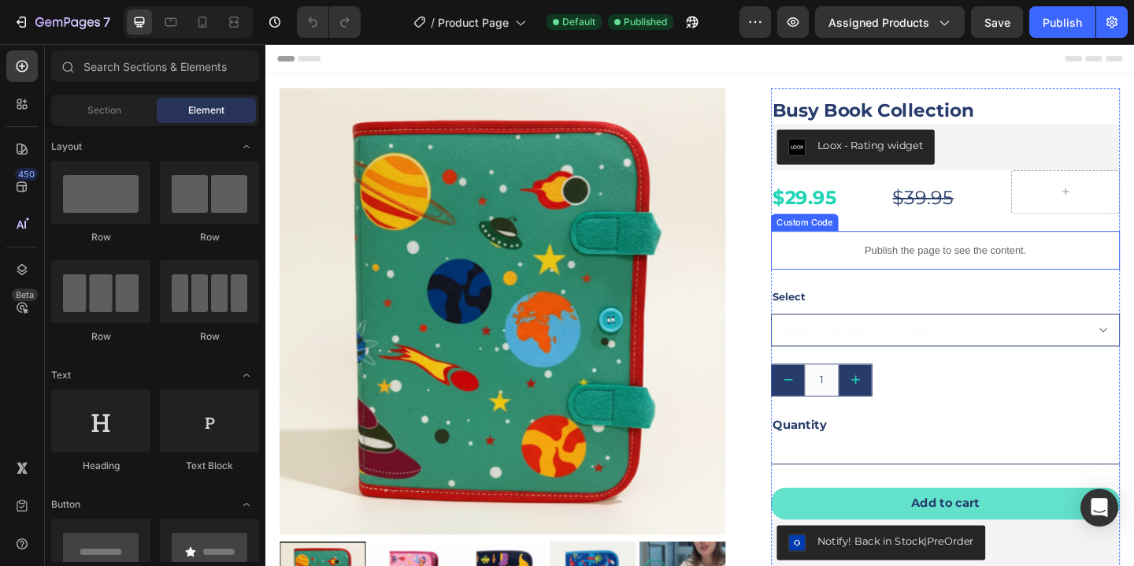
click at [918, 271] on p "Publish the page to see the content." at bounding box center [1005, 268] width 380 height 17
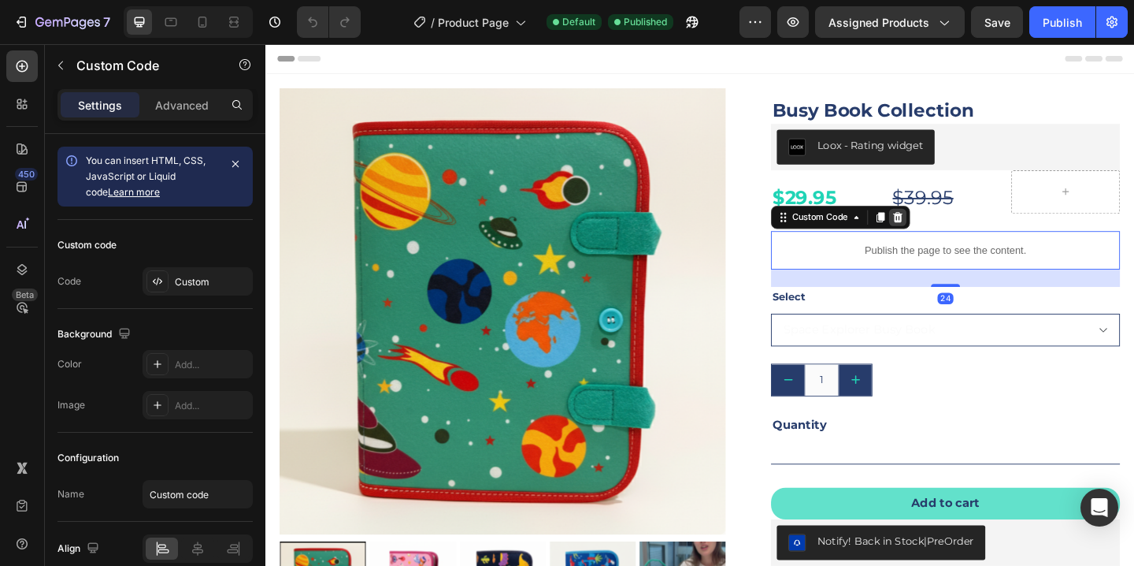
click at [958, 231] on icon at bounding box center [953, 231] width 10 height 11
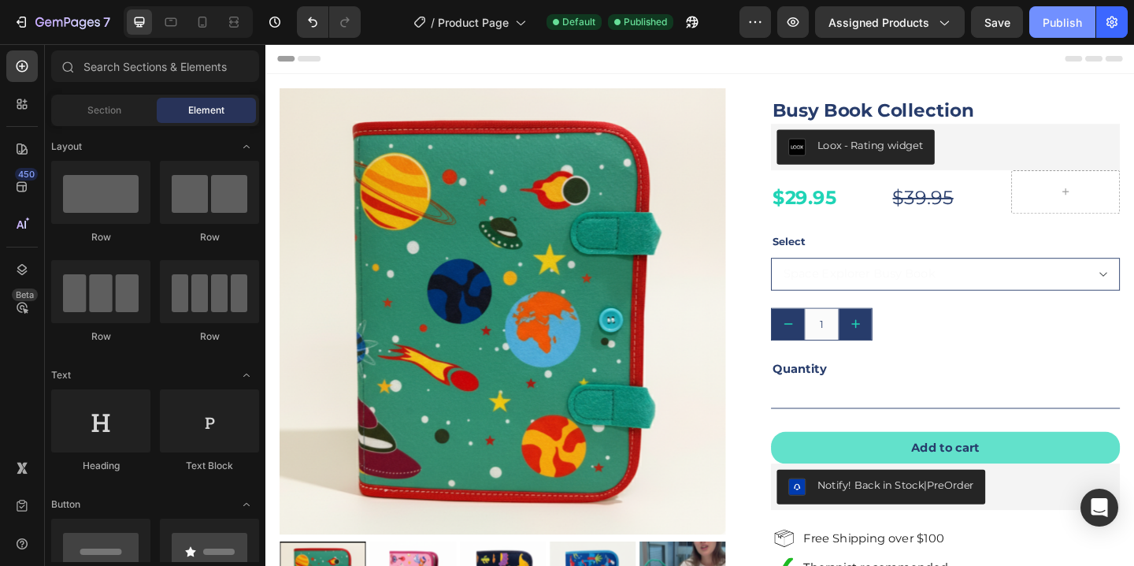
click at [1079, 21] on div "Publish" at bounding box center [1062, 22] width 39 height 17
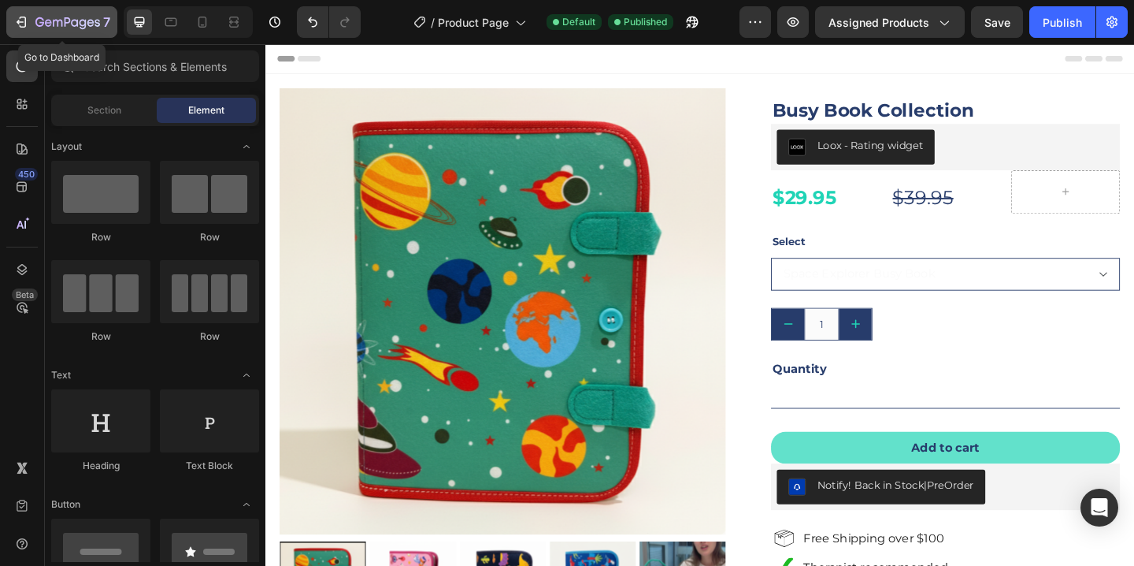
click at [12, 13] on button "7" at bounding box center [61, 22] width 111 height 32
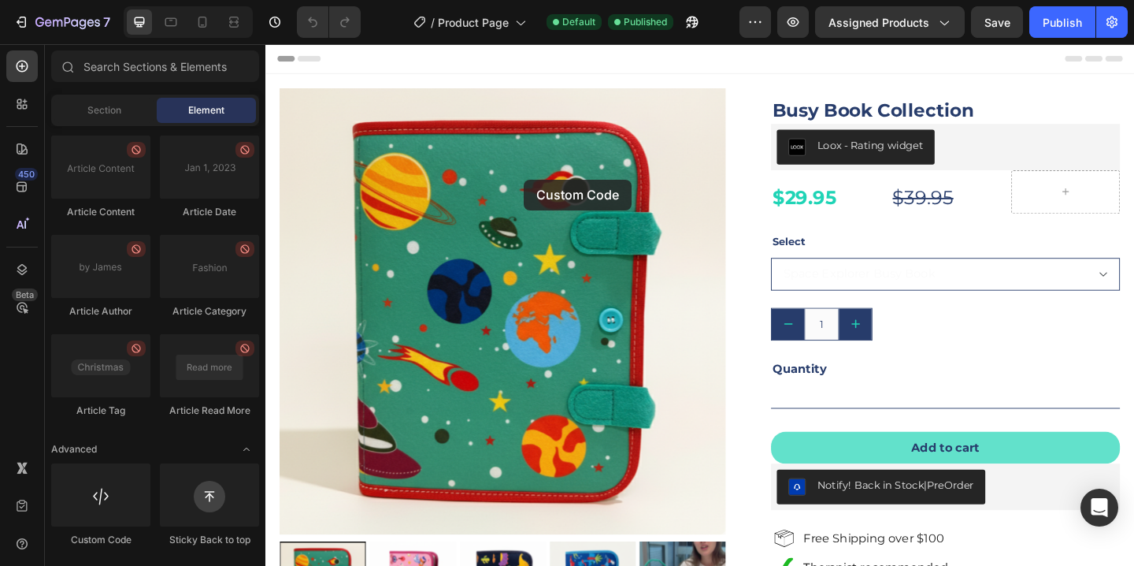
scroll to position [32, 0]
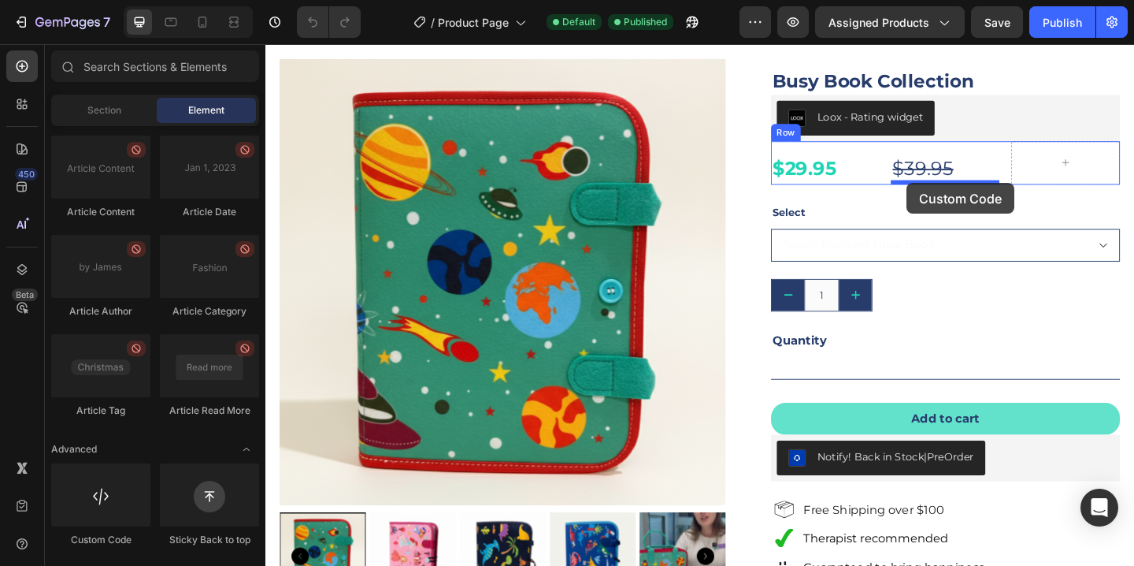
drag, startPoint x: 349, startPoint y: 554, endPoint x: 963, endPoint y: 195, distance: 711.3
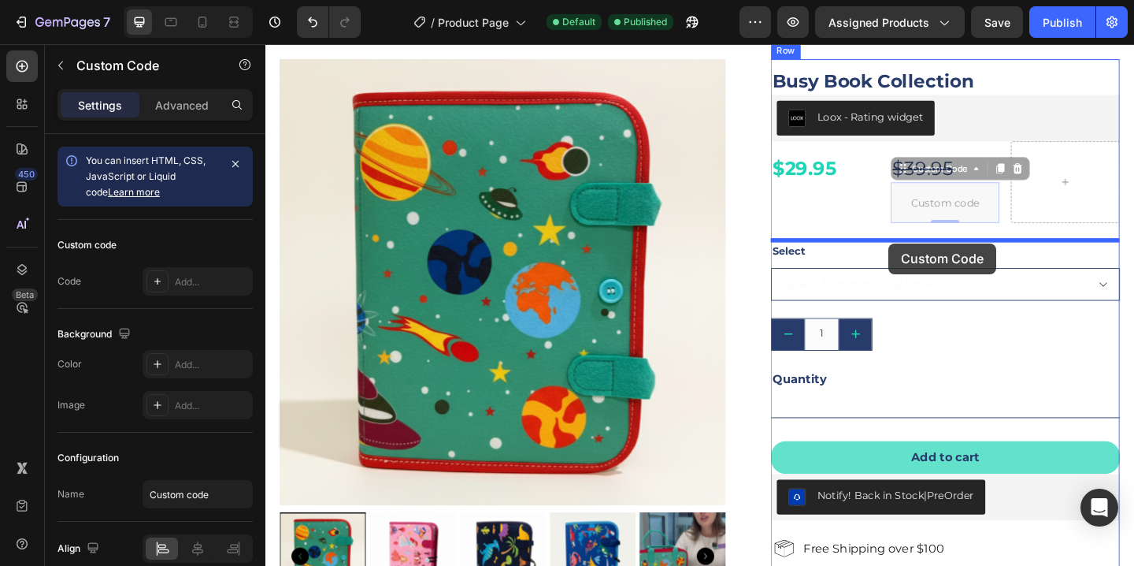
drag, startPoint x: 1000, startPoint y: 219, endPoint x: 944, endPoint y: 261, distance: 70.4
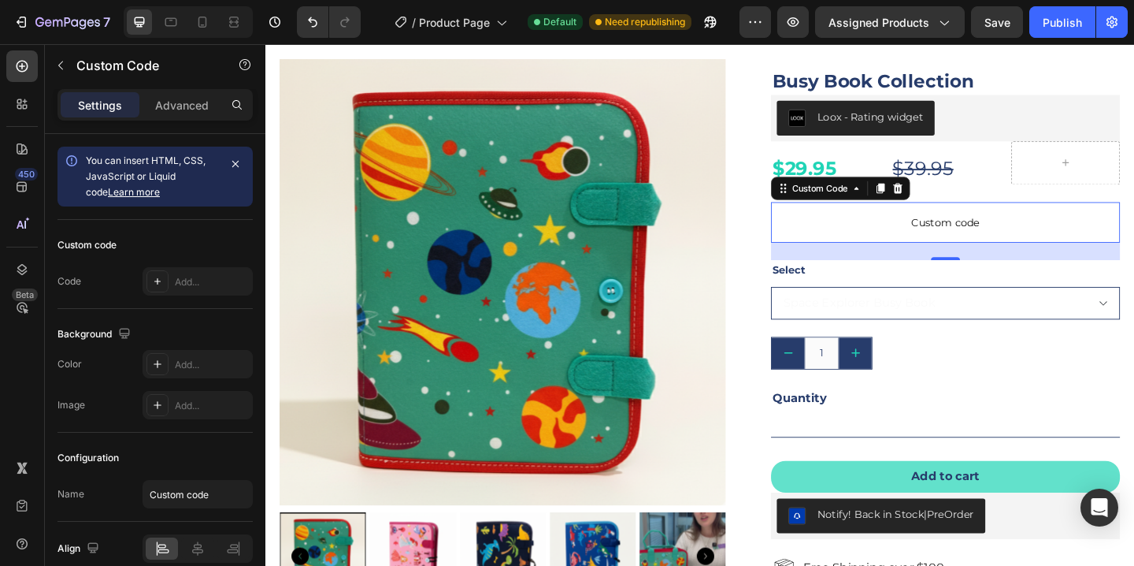
click at [987, 238] on span "Custom code" at bounding box center [1005, 237] width 380 height 19
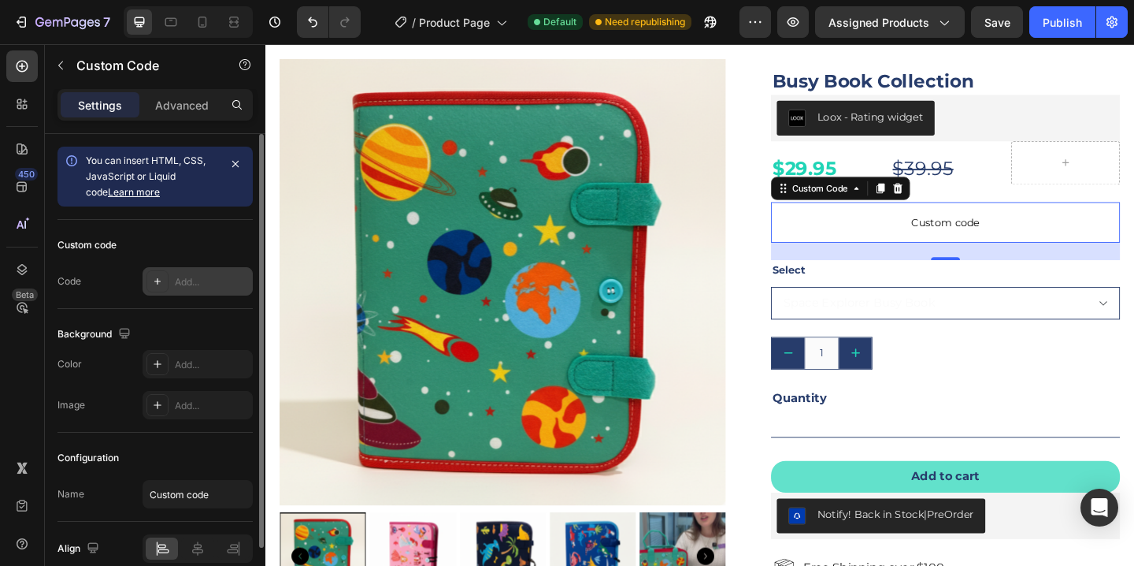
click at [184, 287] on div "Add..." at bounding box center [212, 282] width 74 height 14
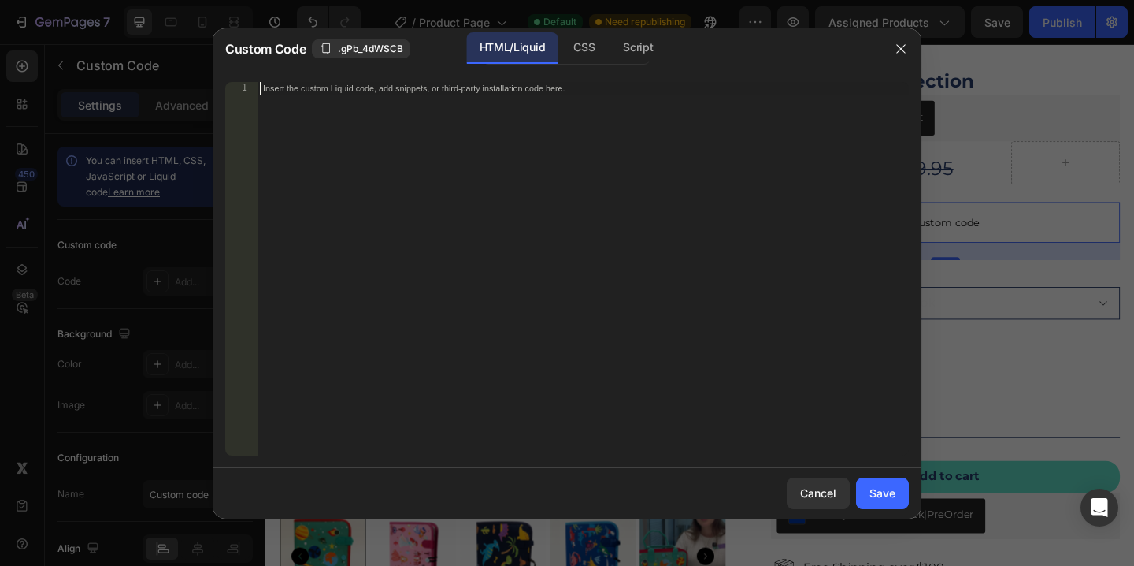
click at [505, 133] on div "Insert the custom Liquid code, add snippets, or third-party installation code h…" at bounding box center [583, 281] width 652 height 399
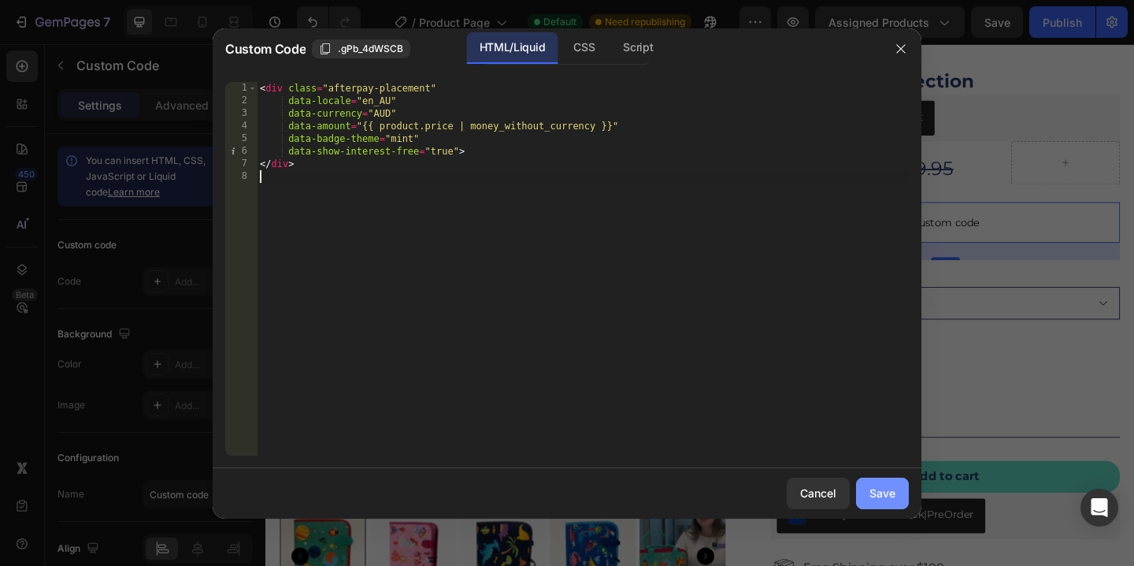
click at [877, 494] on div "Save" at bounding box center [883, 492] width 26 height 17
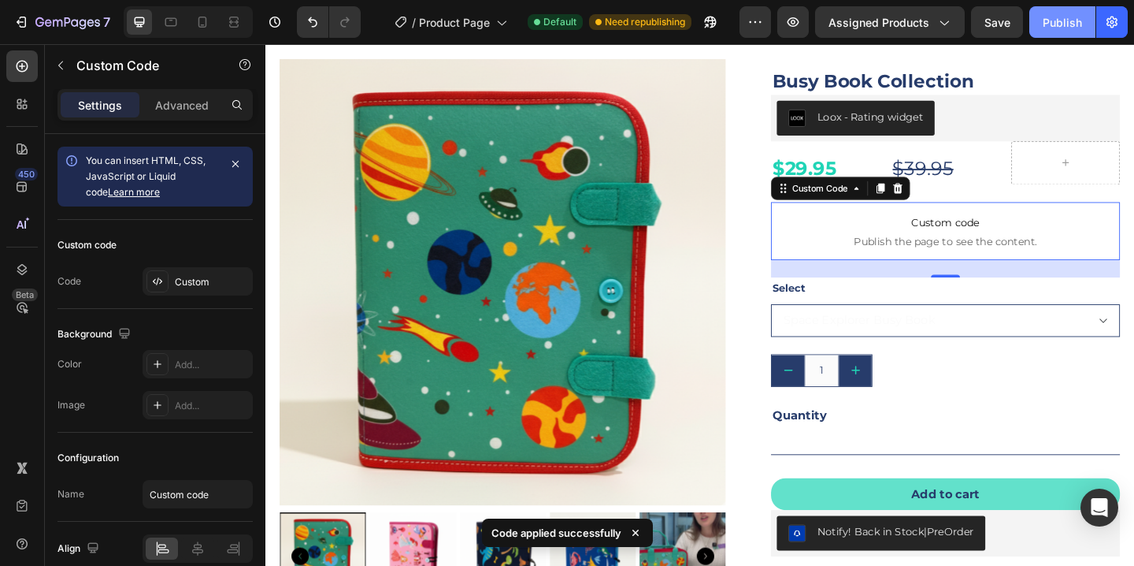
click at [1063, 32] on button "Publish" at bounding box center [1062, 22] width 66 height 32
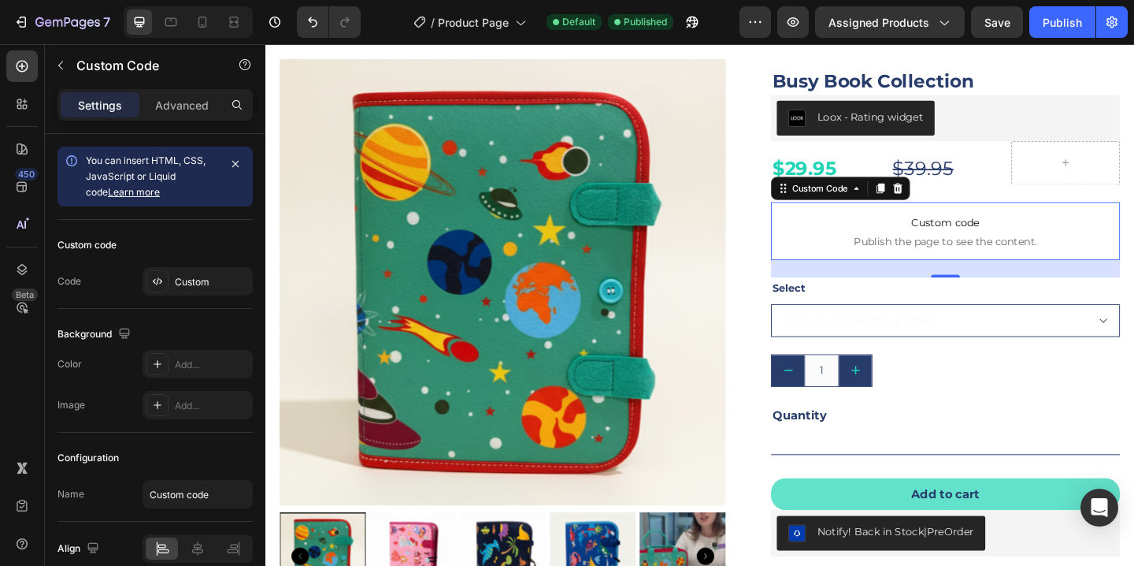
click at [977, 239] on span "Custom code" at bounding box center [1005, 237] width 380 height 19
click at [1000, 243] on span "Custom code" at bounding box center [1005, 237] width 380 height 19
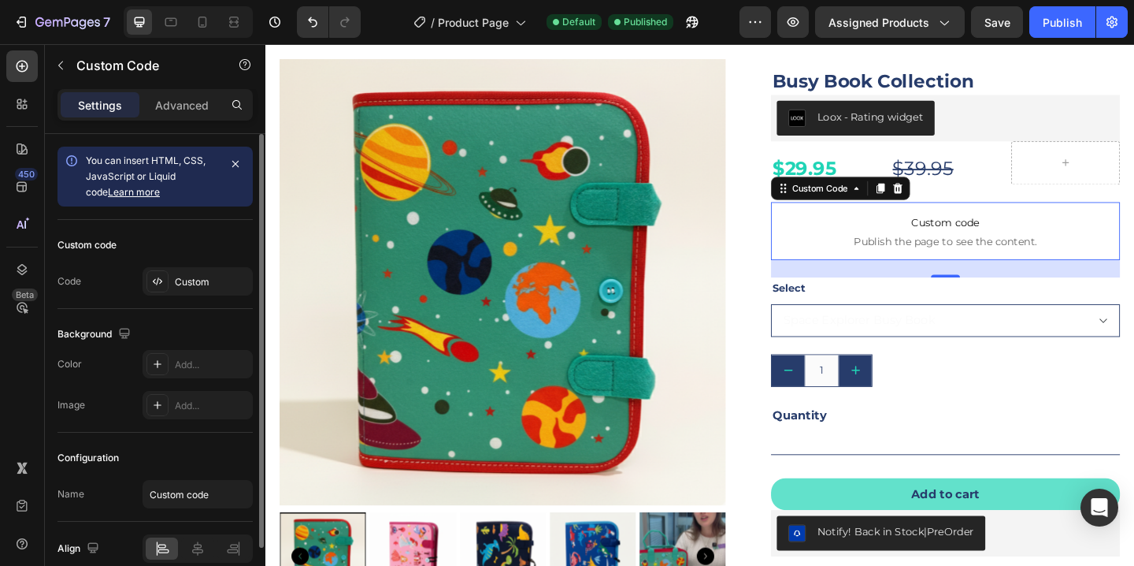
click at [177, 191] on div "You can insert HTML, CSS, JavaScript or Liquid code Learn more" at bounding box center [152, 176] width 132 height 47
click at [197, 289] on div "Custom" at bounding box center [198, 281] width 110 height 28
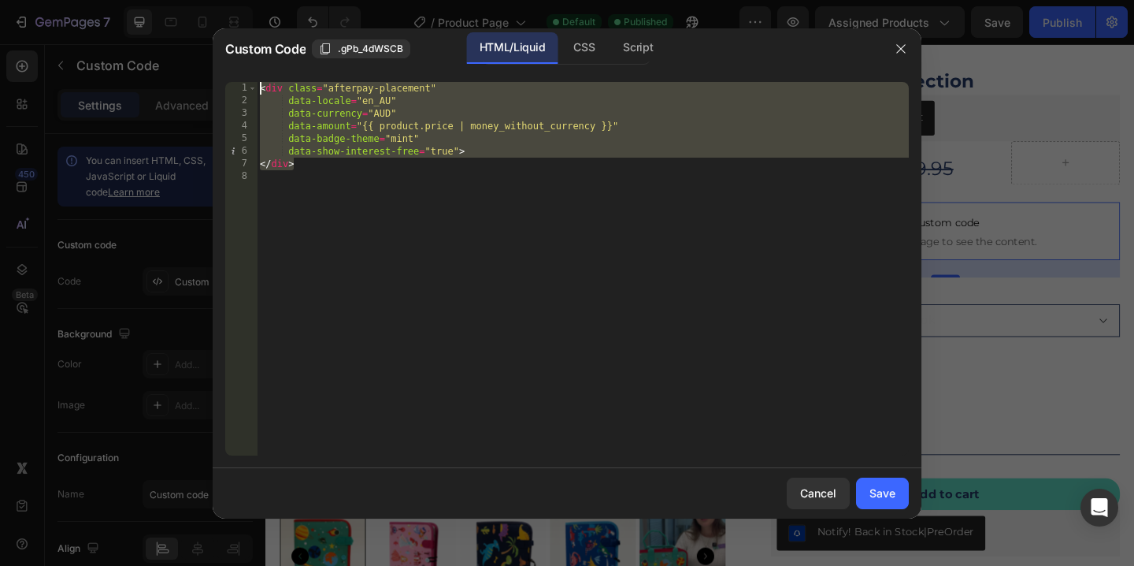
drag, startPoint x: 325, startPoint y: 168, endPoint x: 247, endPoint y: 86, distance: 113.6
click at [247, 86] on div "</div> 1 2 3 4 5 6 7 8 < div class = "afterpay-placement" data-locale = "en_AU"…" at bounding box center [567, 268] width 684 height 373
type textarea "<div class="afterpay-placement" data-locale="en_AU""
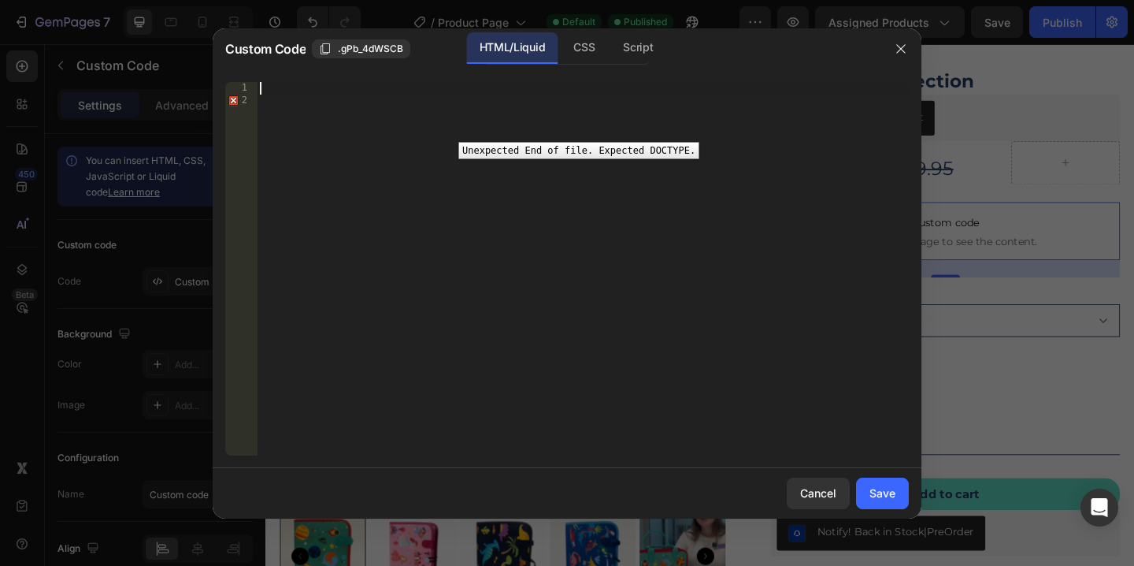
click at [234, 102] on div "2" at bounding box center [241, 101] width 32 height 13
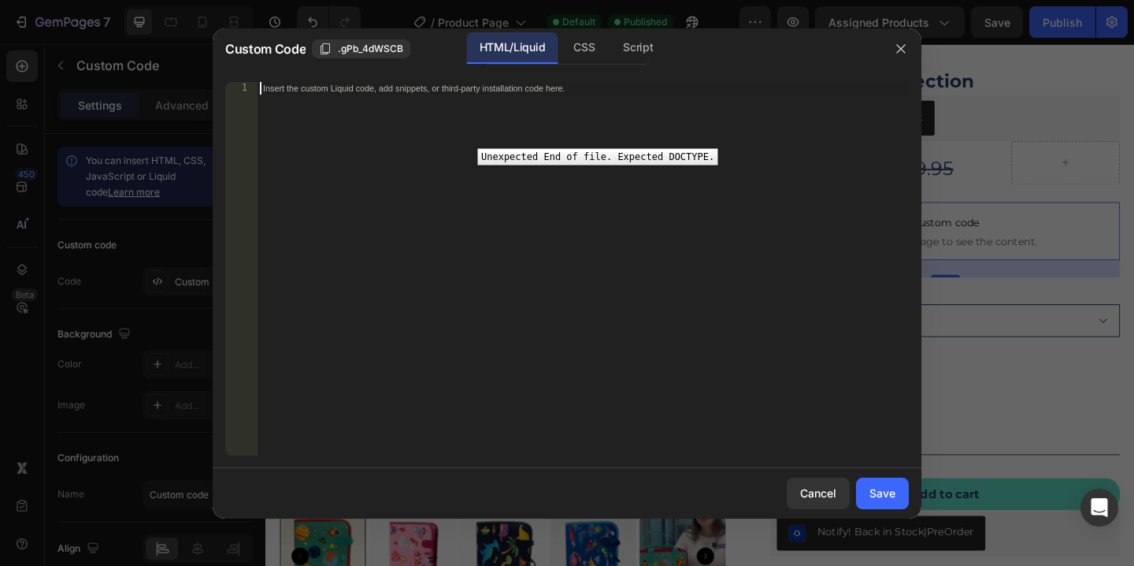
paste textarea "</div>"
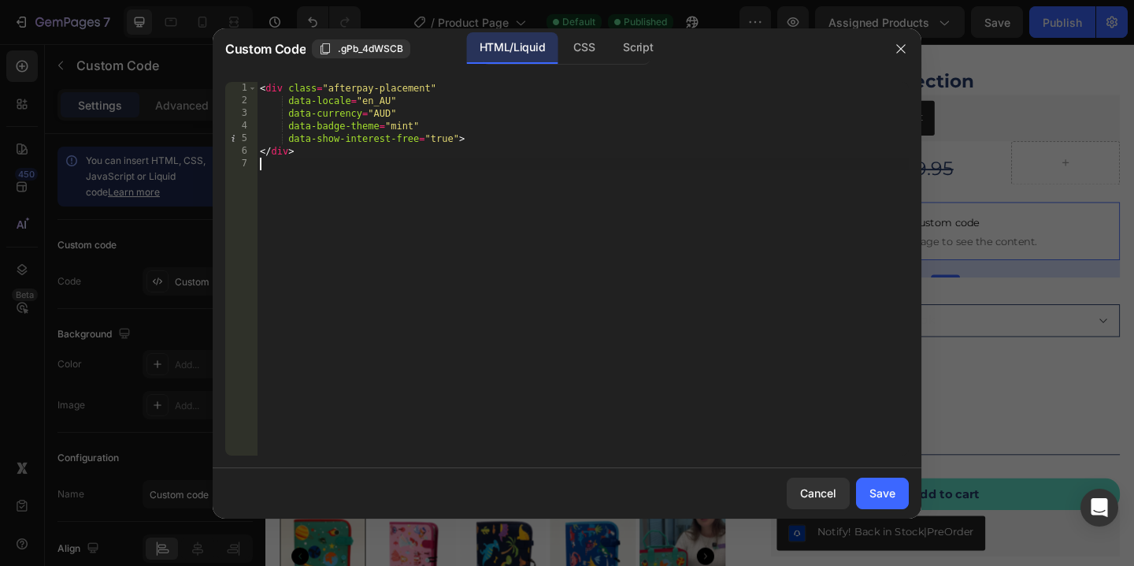
type textarea "</div>"
click at [883, 494] on div "Save" at bounding box center [883, 492] width 26 height 17
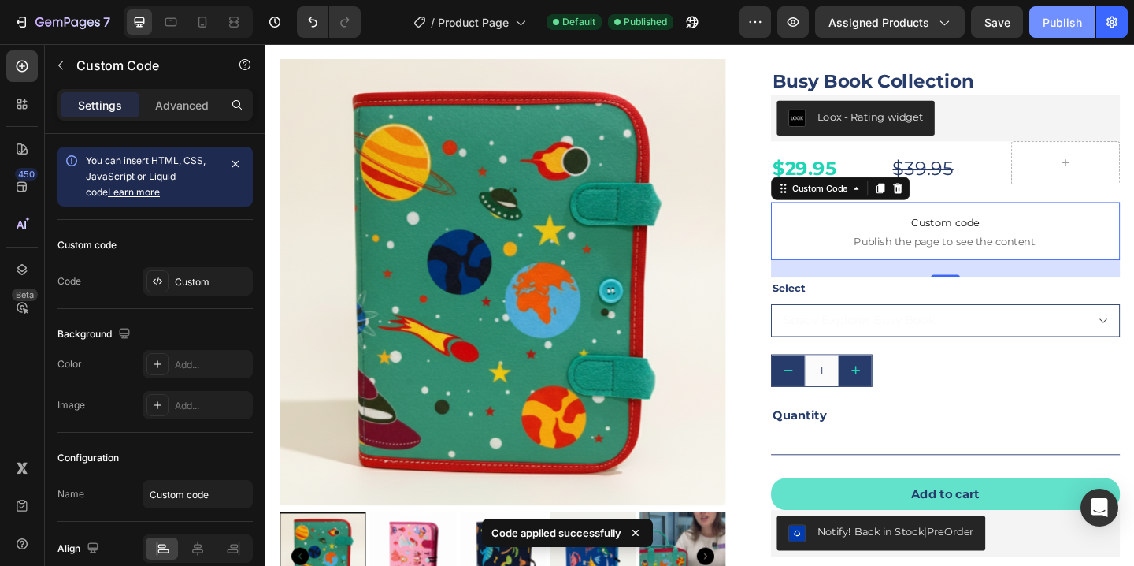
click at [1066, 18] on div "Publish" at bounding box center [1062, 22] width 39 height 17
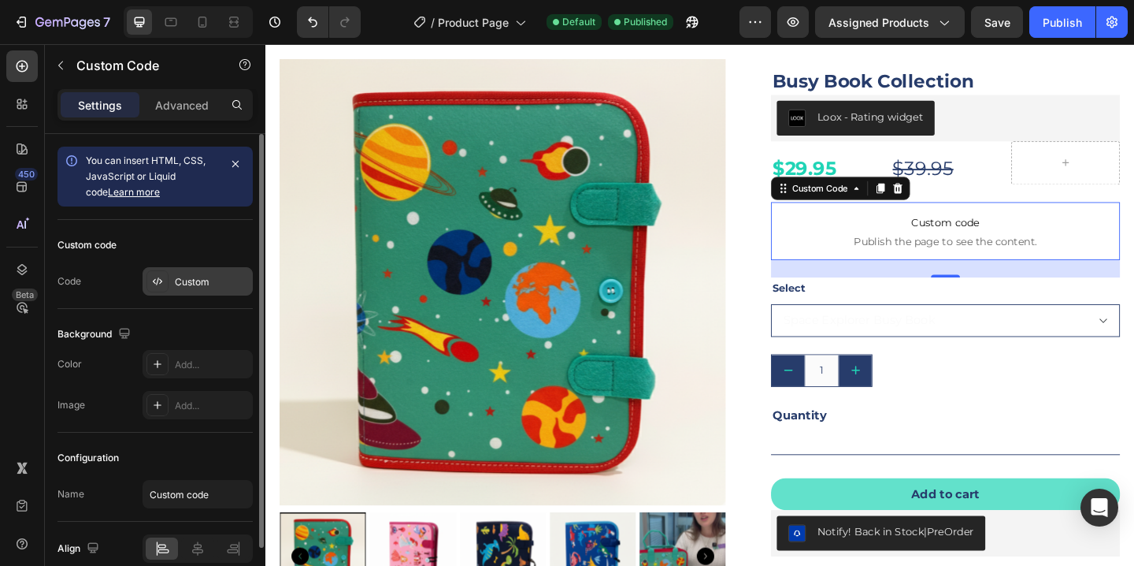
click at [187, 276] on div "Custom" at bounding box center [212, 282] width 74 height 14
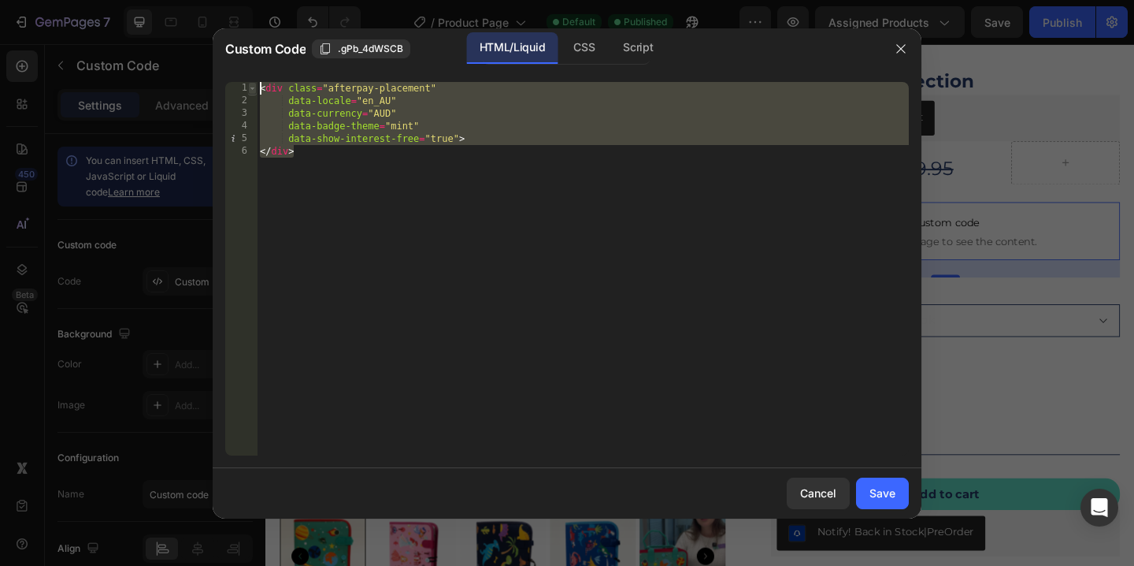
drag, startPoint x: 320, startPoint y: 161, endPoint x: 255, endPoint y: 85, distance: 100.0
click at [255, 85] on div "</div> 1 2 3 4 5 6 < div class = "afterpay-placement" data-locale = "en_AU" dat…" at bounding box center [567, 268] width 684 height 373
type textarea "<div class="afterpay-placement" data-locale="en_AU""
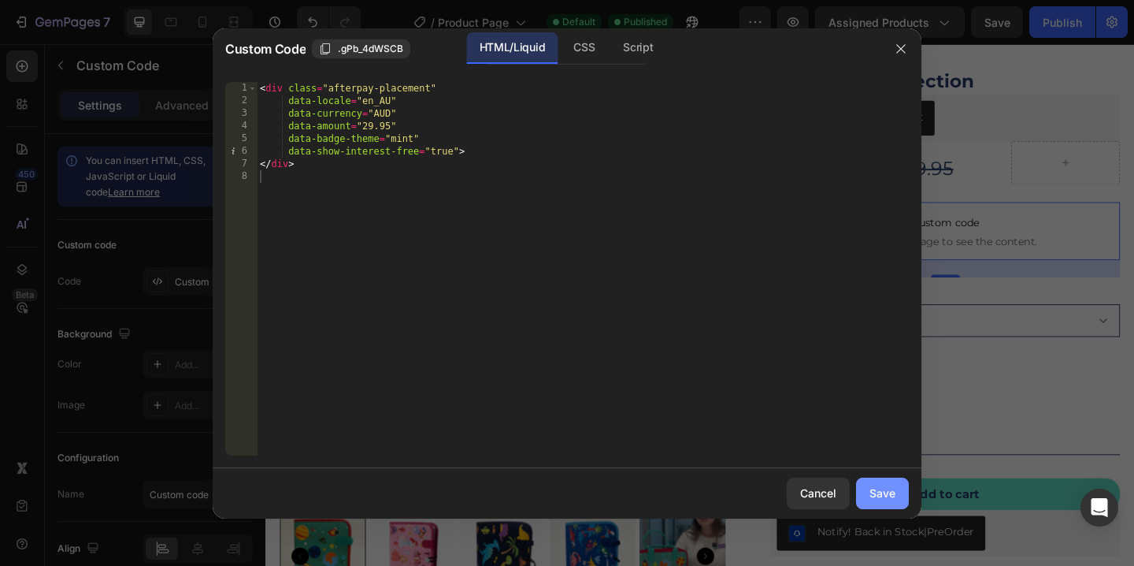
click at [875, 490] on div "Save" at bounding box center [883, 492] width 26 height 17
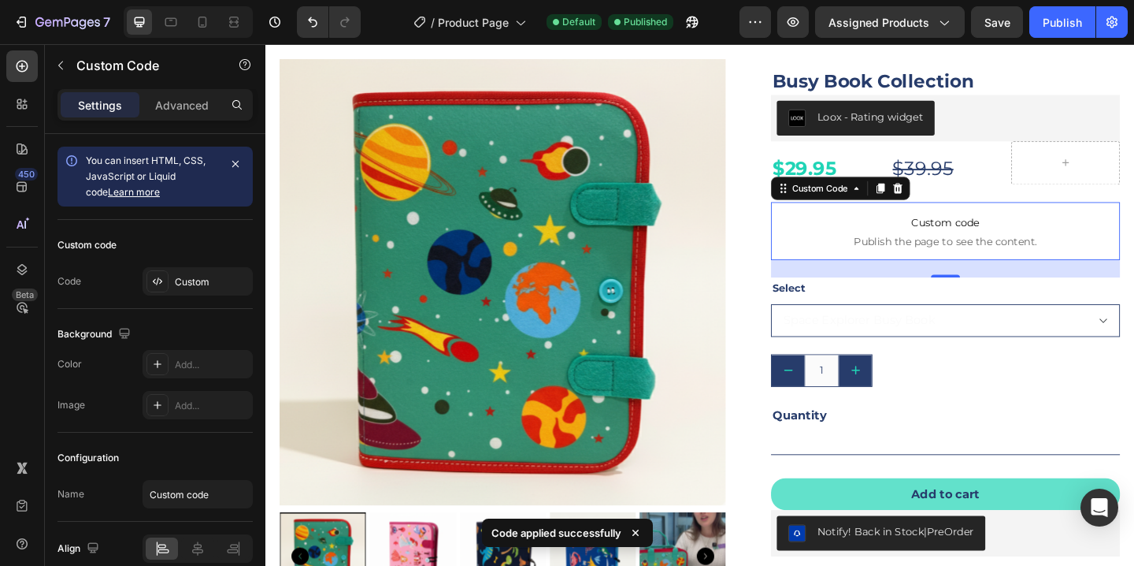
scroll to position [0, 0]
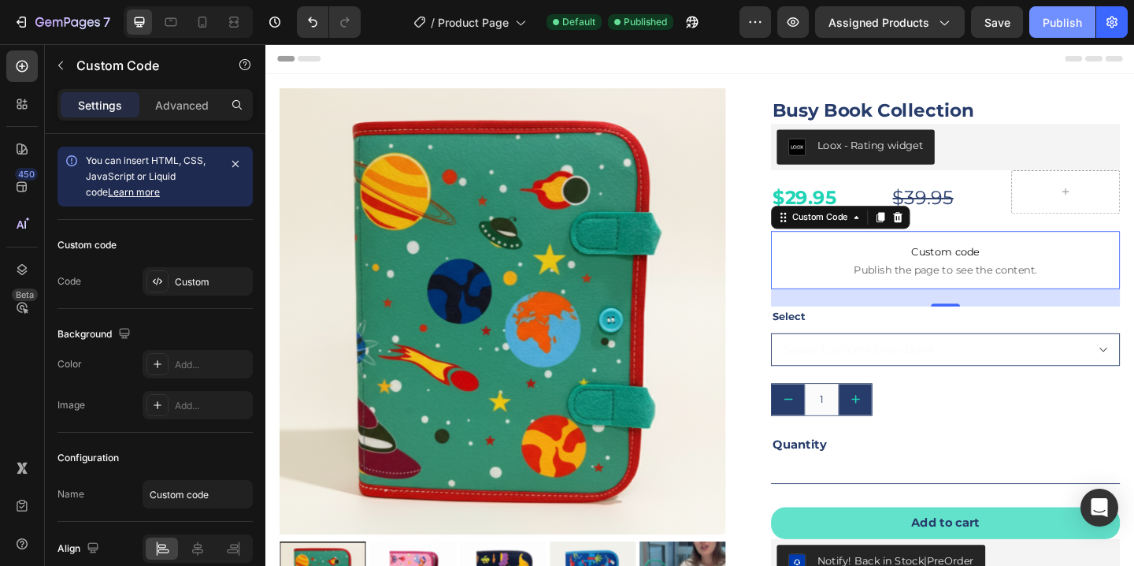
click at [1074, 24] on div "Publish" at bounding box center [1062, 22] width 39 height 17
click at [997, 274] on span "Custom code" at bounding box center [1005, 269] width 380 height 19
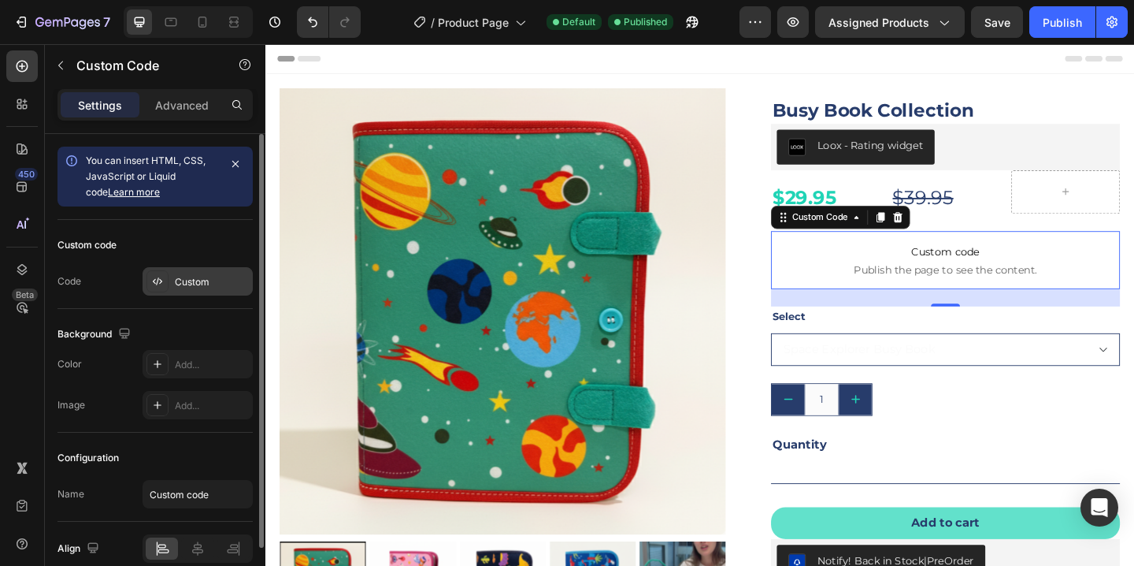
click at [168, 285] on div at bounding box center [158, 281] width 22 height 22
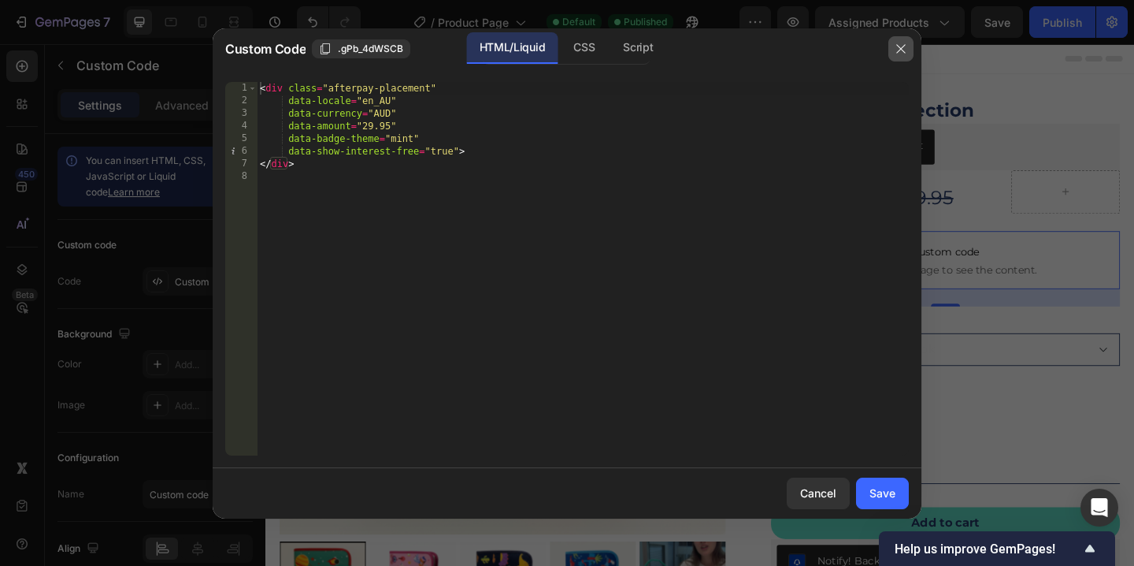
click at [900, 50] on icon "button" at bounding box center [901, 49] width 13 height 13
